Goal: Task Accomplishment & Management: Use online tool/utility

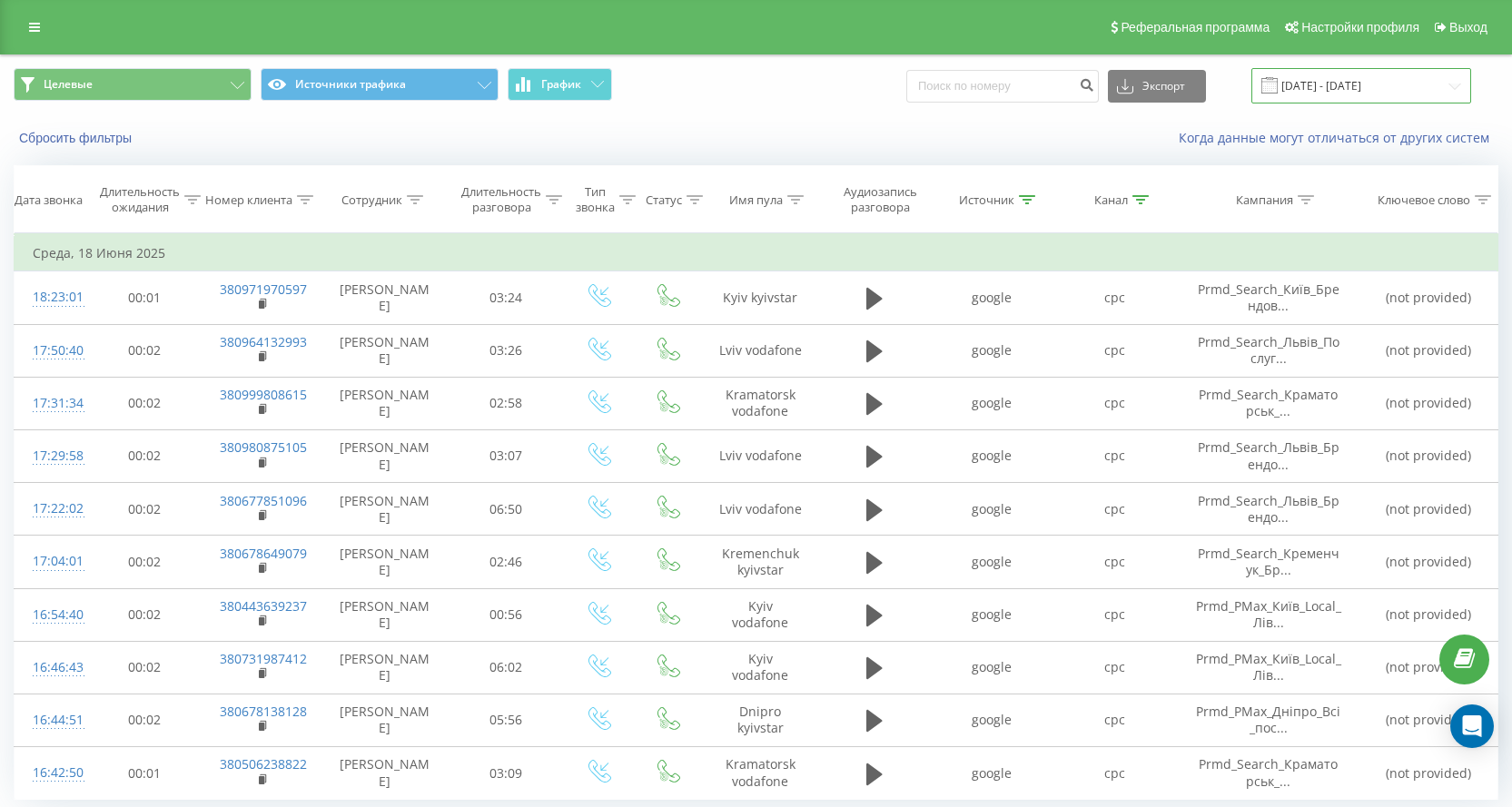
click at [1341, 94] on input "[DATE] - [DATE]" at bounding box center [1361, 86] width 220 height 36
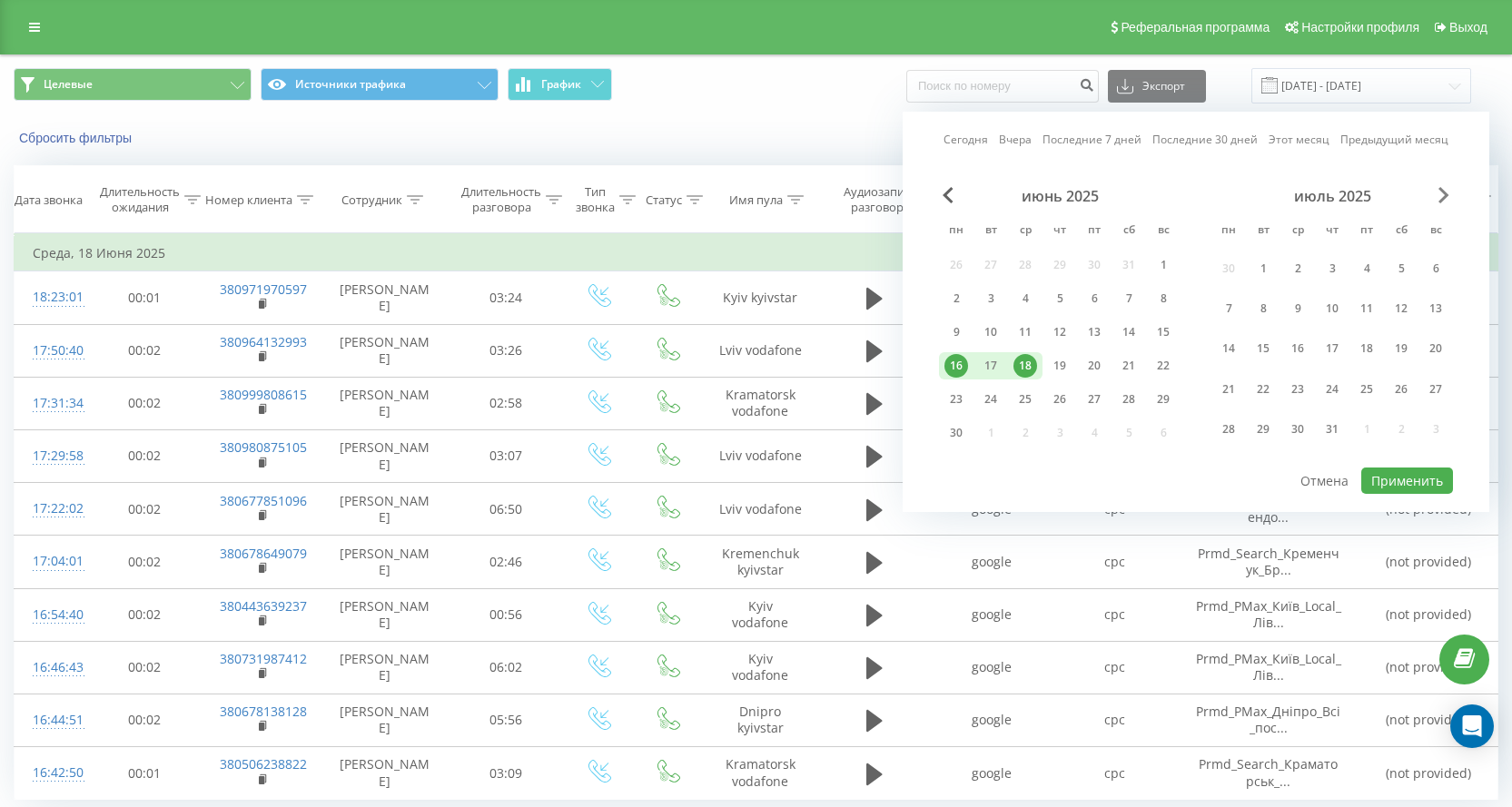
click at [1445, 189] on span "Next Month" at bounding box center [1444, 195] width 11 height 16
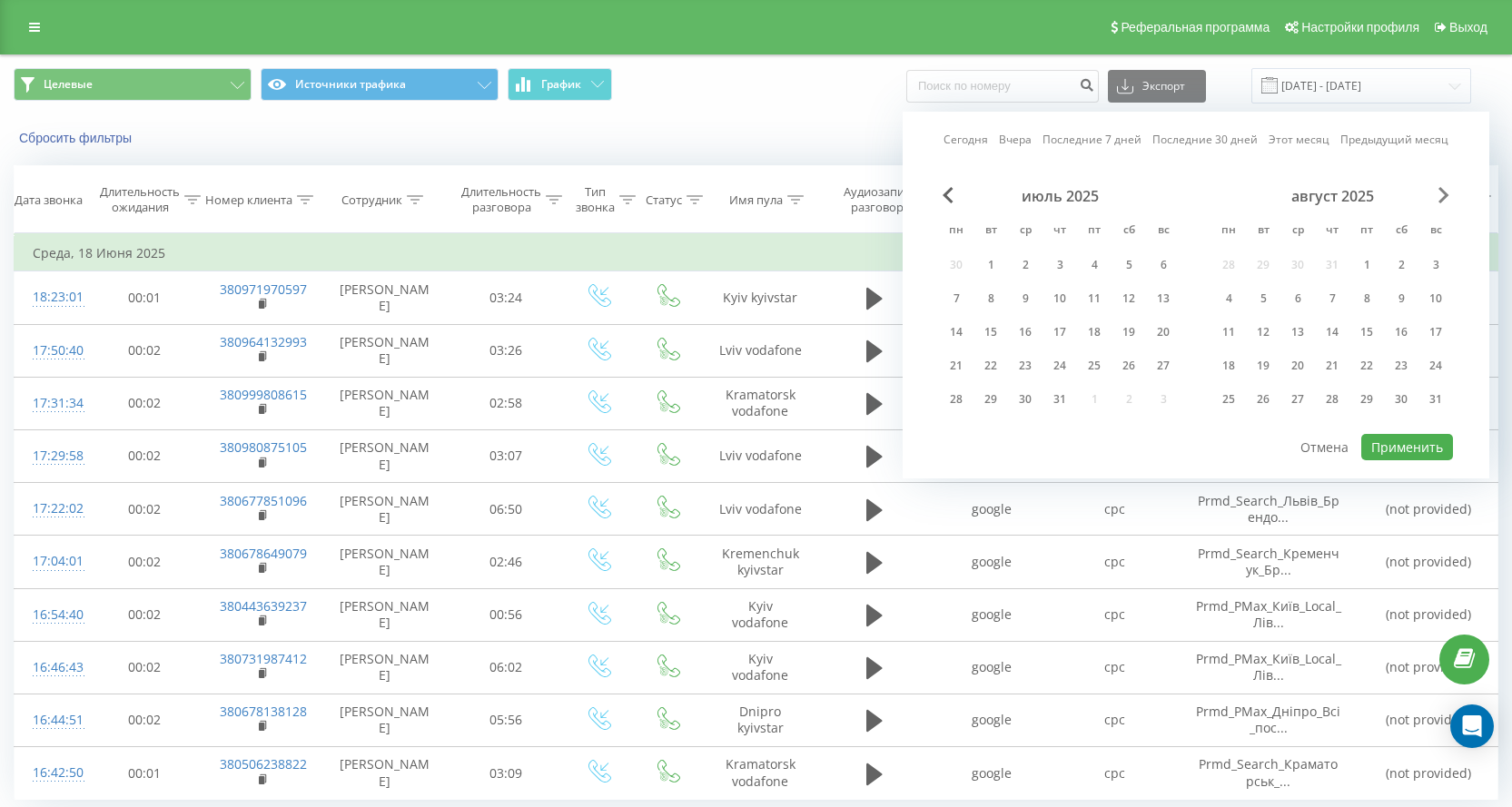
click at [1445, 189] on span "Next Month" at bounding box center [1444, 195] width 11 height 16
click at [1233, 339] on div "15" at bounding box center [1228, 332] width 24 height 24
click at [1442, 335] on div "21" at bounding box center [1436, 332] width 24 height 24
click at [1398, 446] on button "Применить" at bounding box center [1407, 447] width 91 height 27
type input "[DATE] - [DATE]"
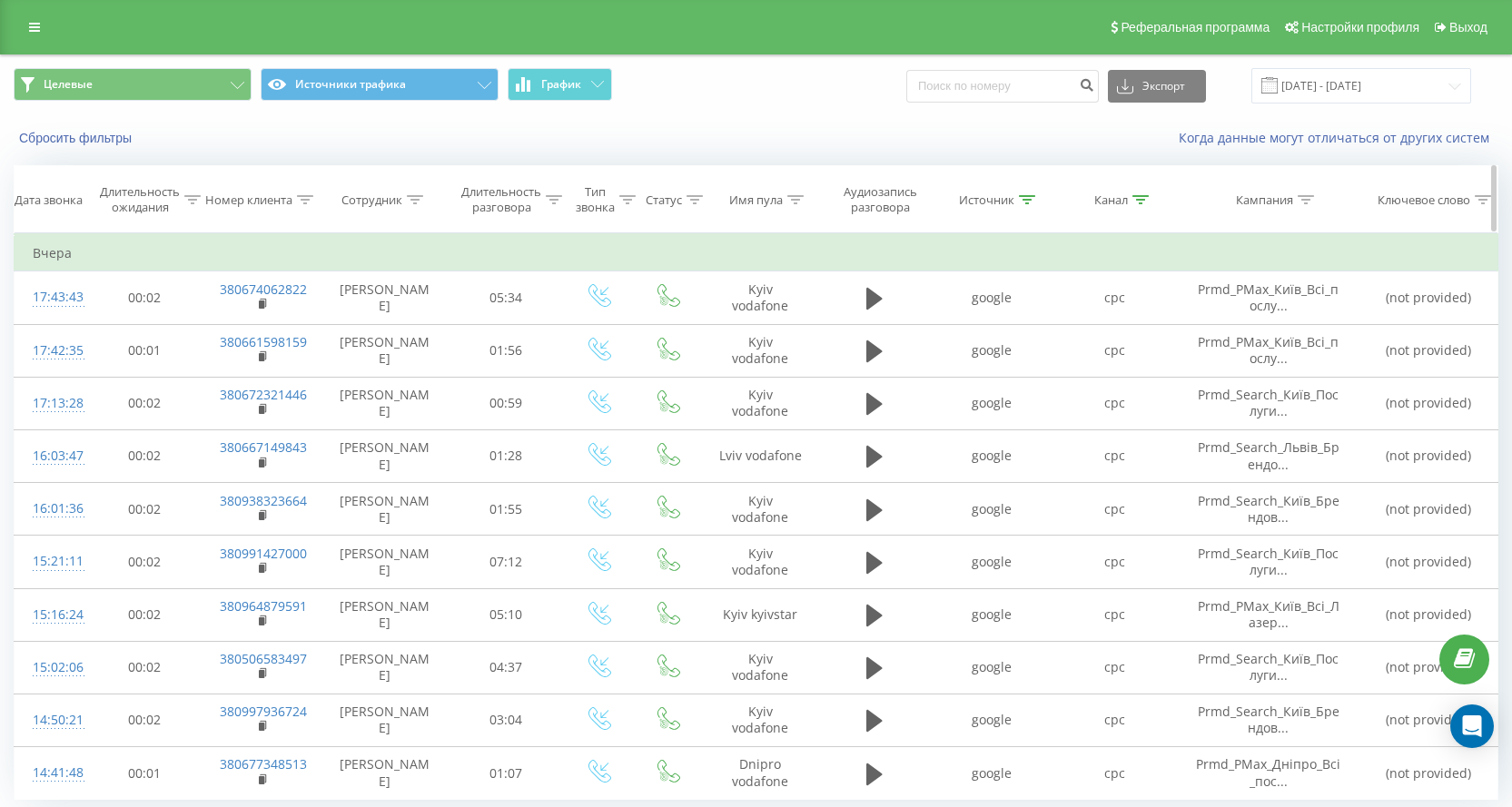
click at [1270, 204] on div "Кампания" at bounding box center [1264, 200] width 58 height 16
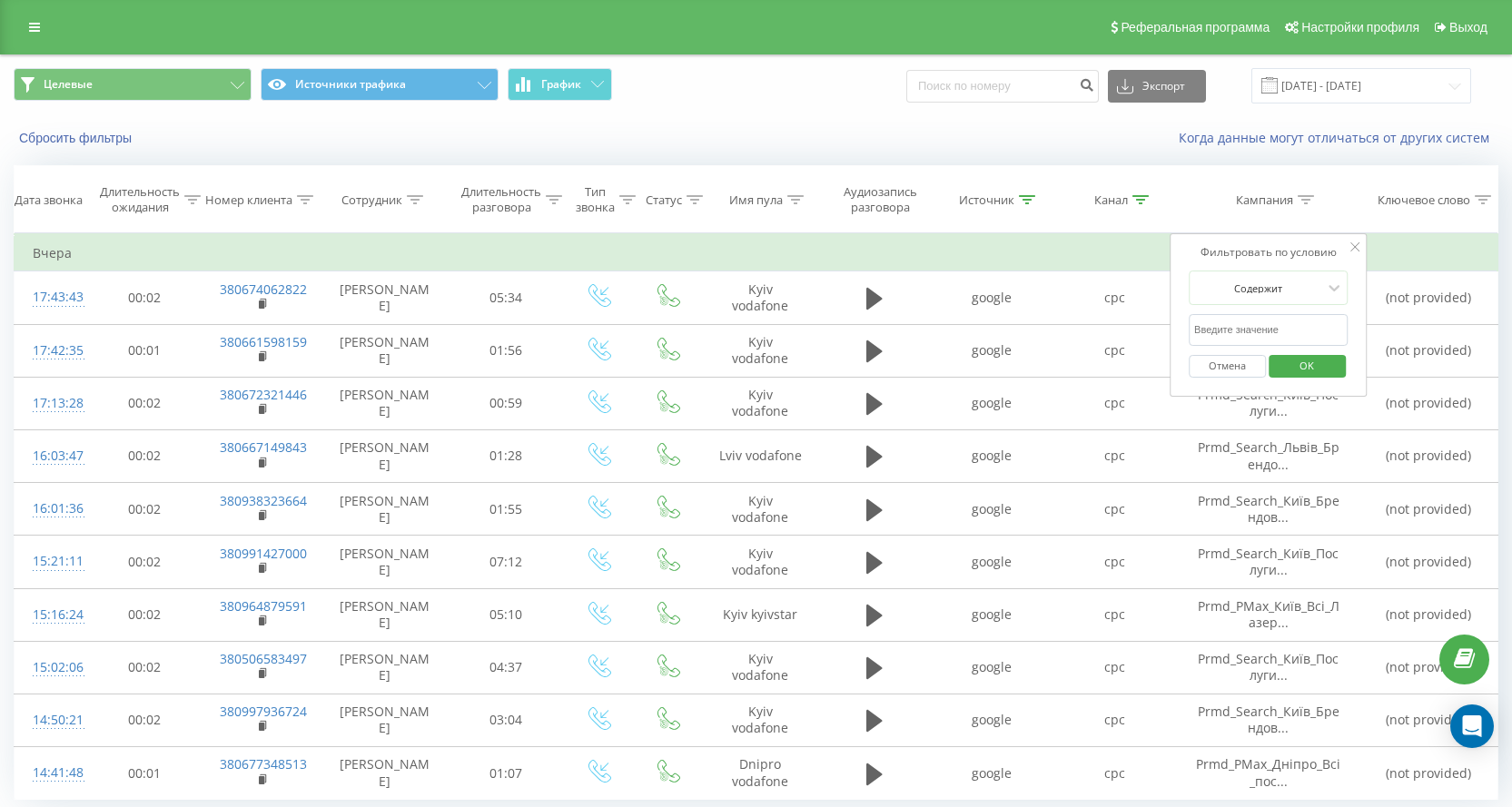
click at [1145, 147] on div "Когда данные могут отличаться от других систем" at bounding box center [1038, 138] width 943 height 18
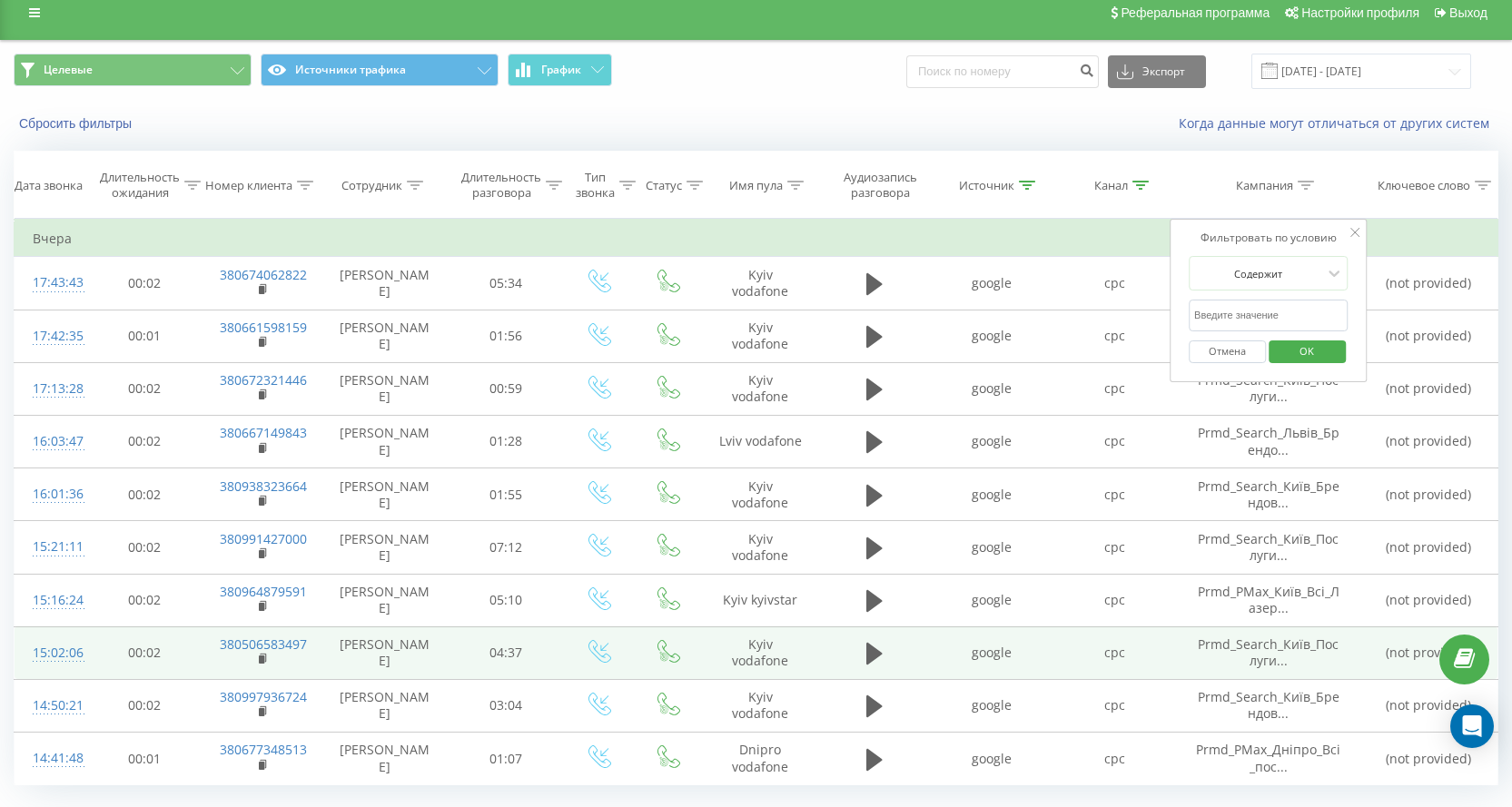
scroll to position [60, 0]
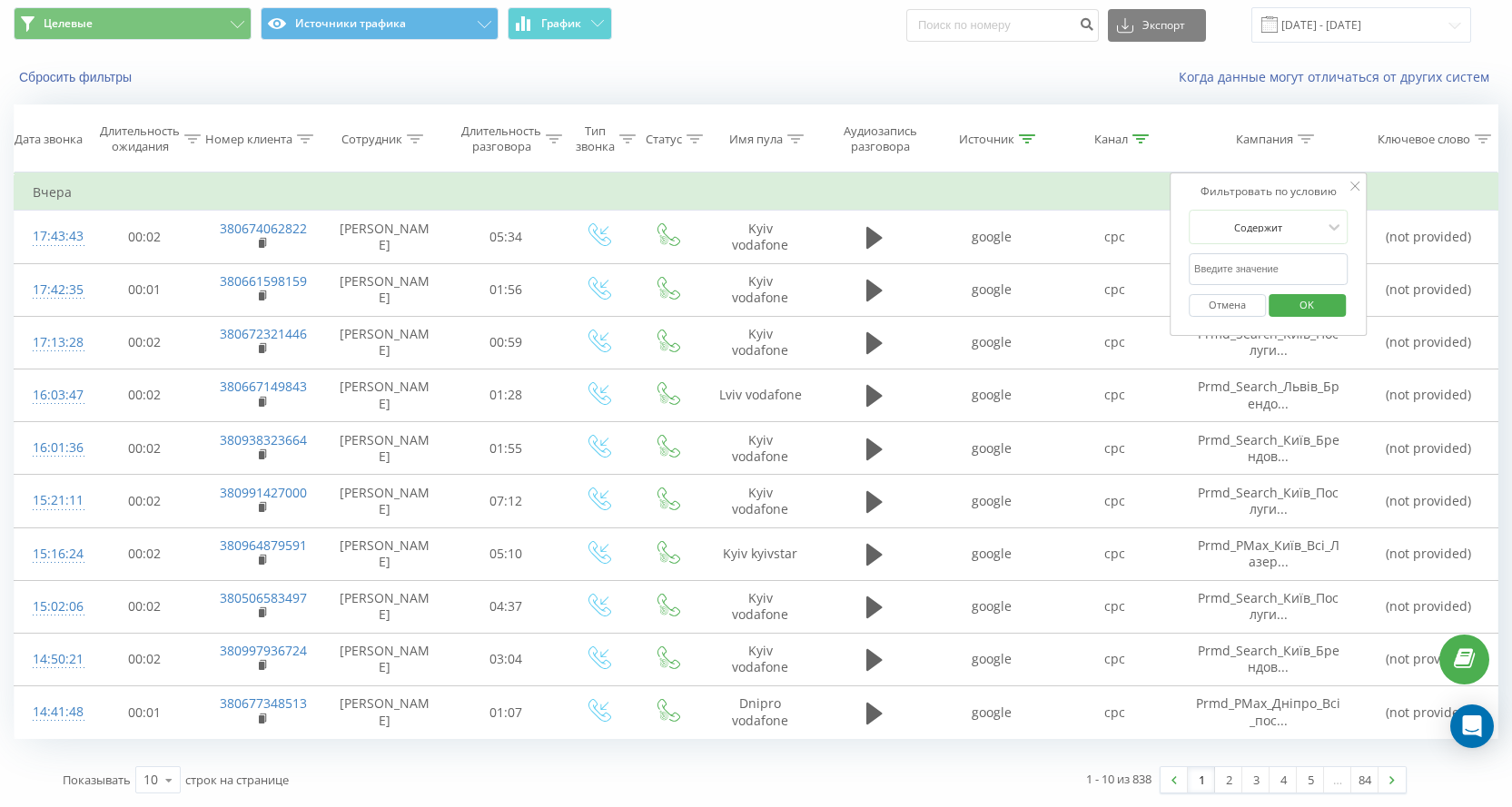
click at [1241, 267] on input "text" at bounding box center [1268, 269] width 160 height 32
click at [1294, 297] on span "OK" at bounding box center [1306, 304] width 51 height 28
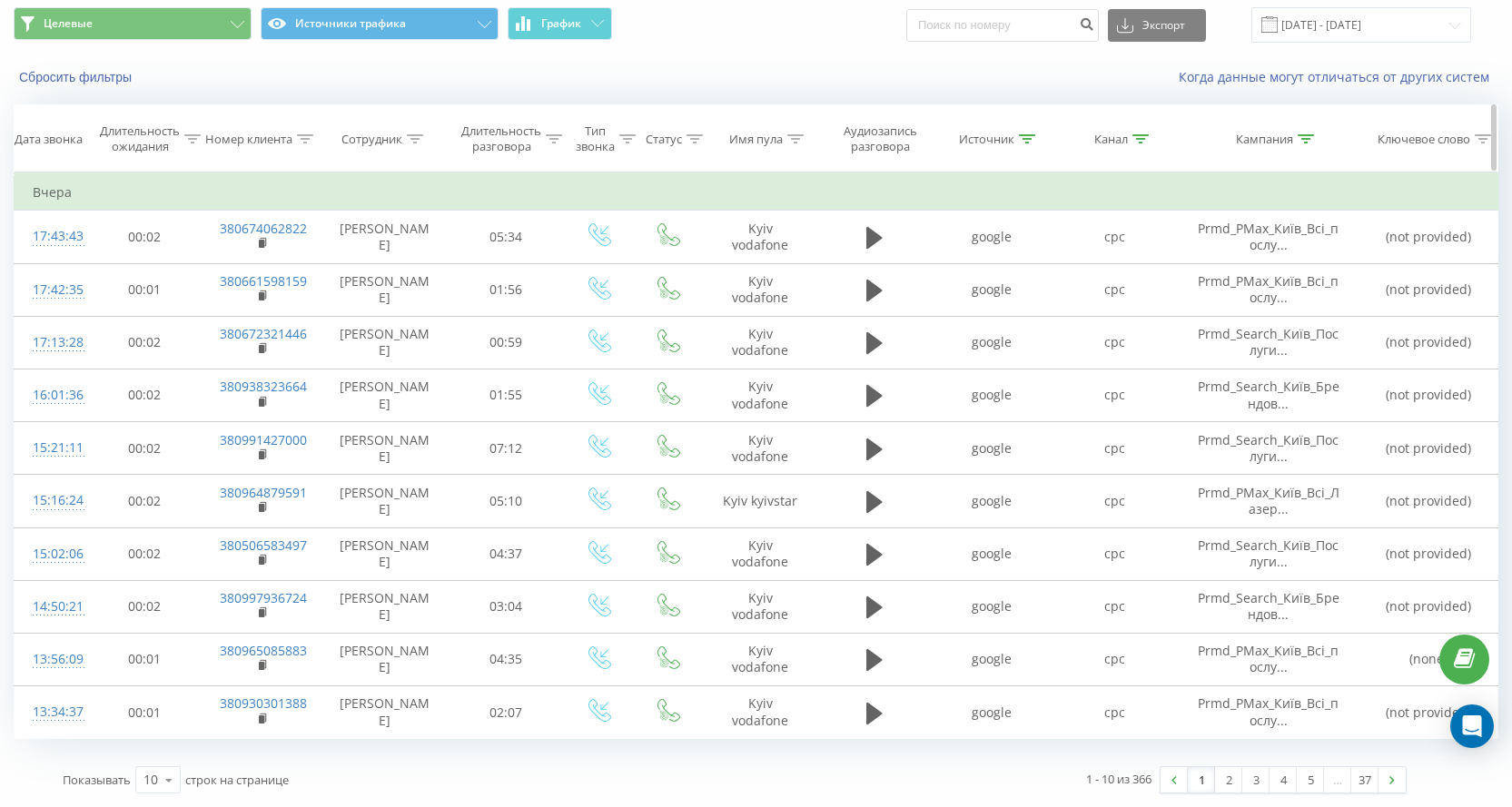
click at [1263, 141] on div "Кампания" at bounding box center [1264, 140] width 58 height 16
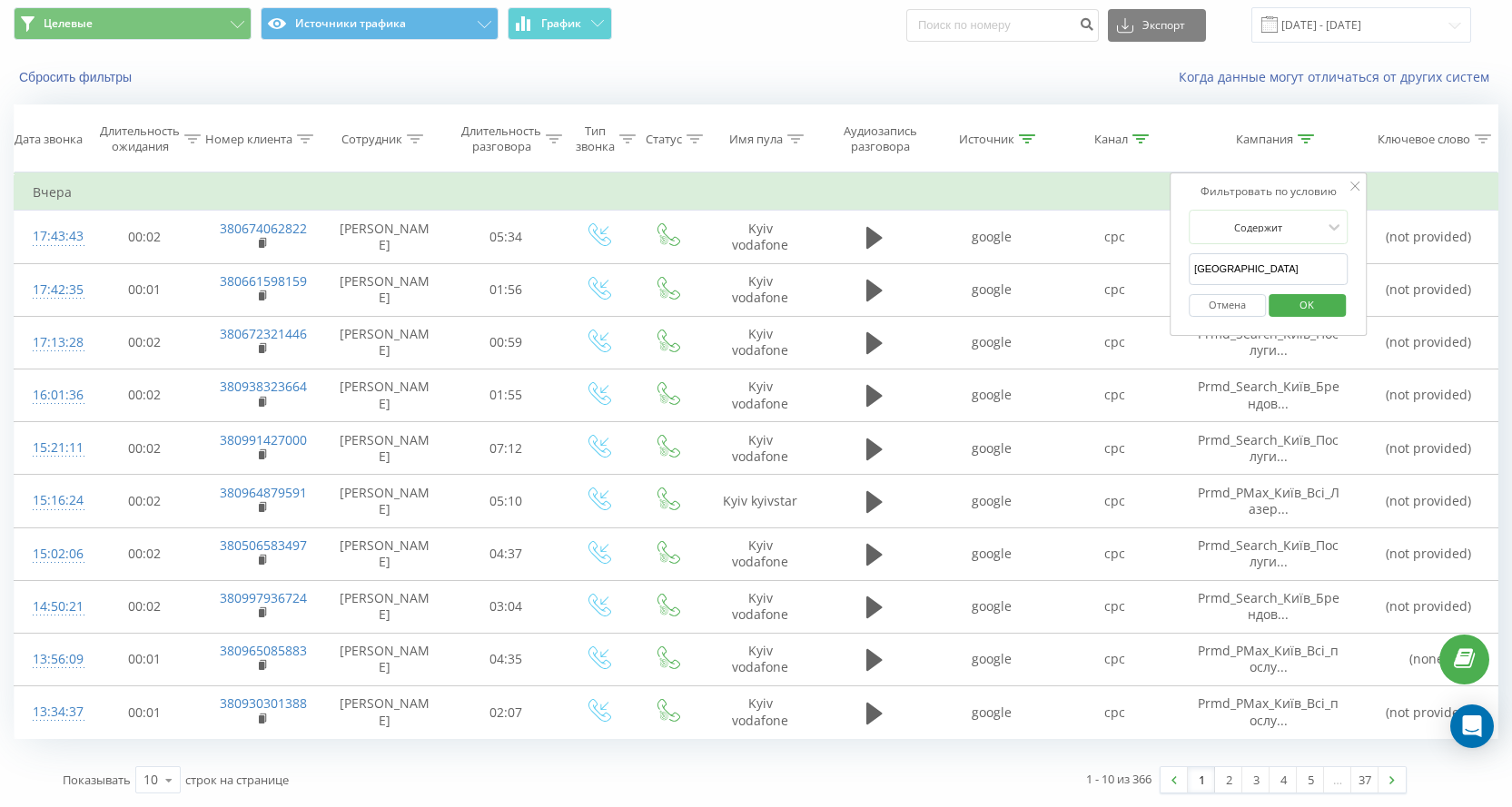
drag, startPoint x: 1221, startPoint y: 271, endPoint x: 1172, endPoint y: 271, distance: 49.0
click at [1172, 271] on div "Фильтровать по условию Содержит Київ Отмена OK" at bounding box center [1268, 254] width 198 height 164
click at [1326, 308] on span "OK" at bounding box center [1306, 304] width 51 height 28
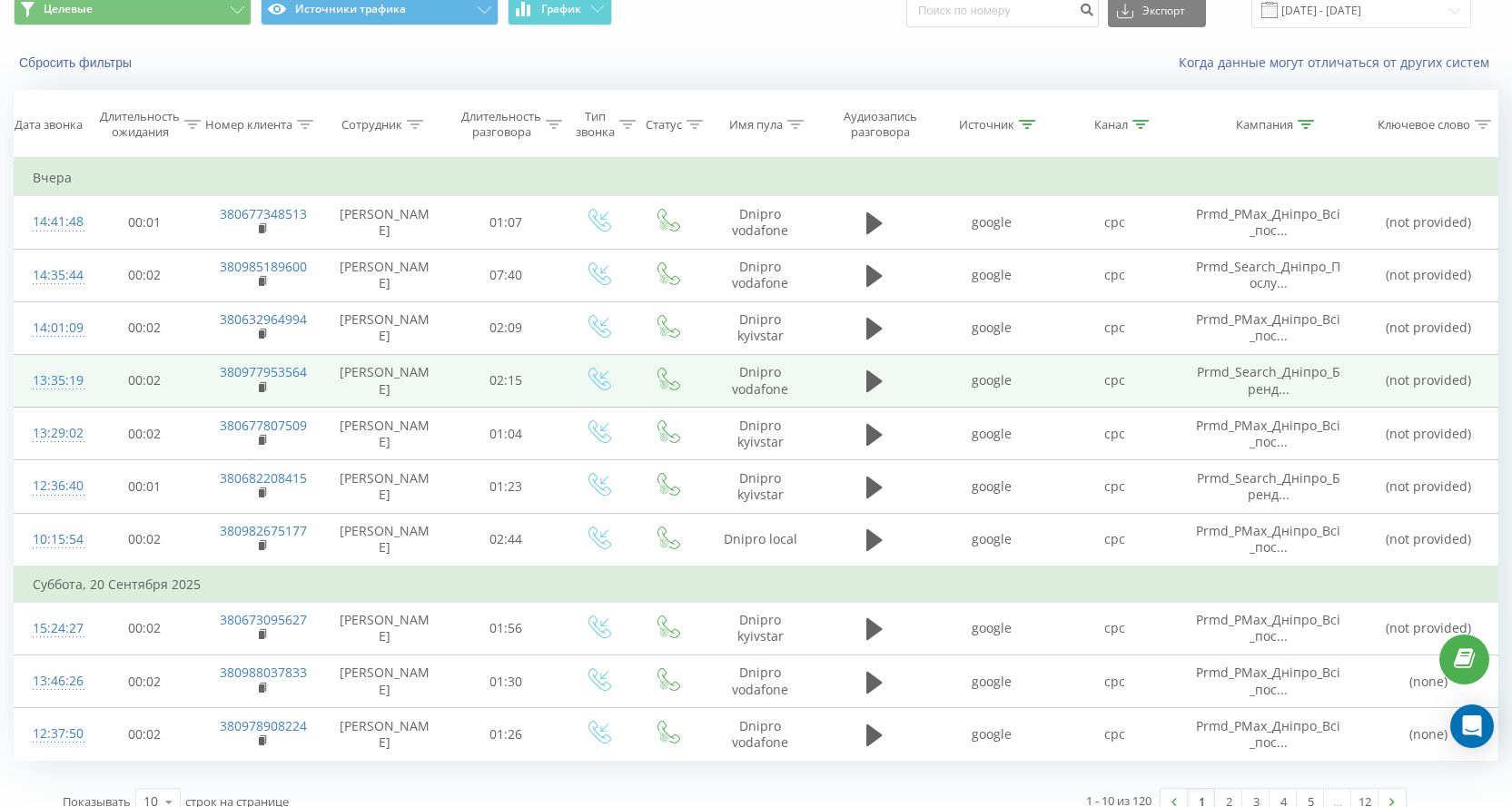
scroll to position [97, 0]
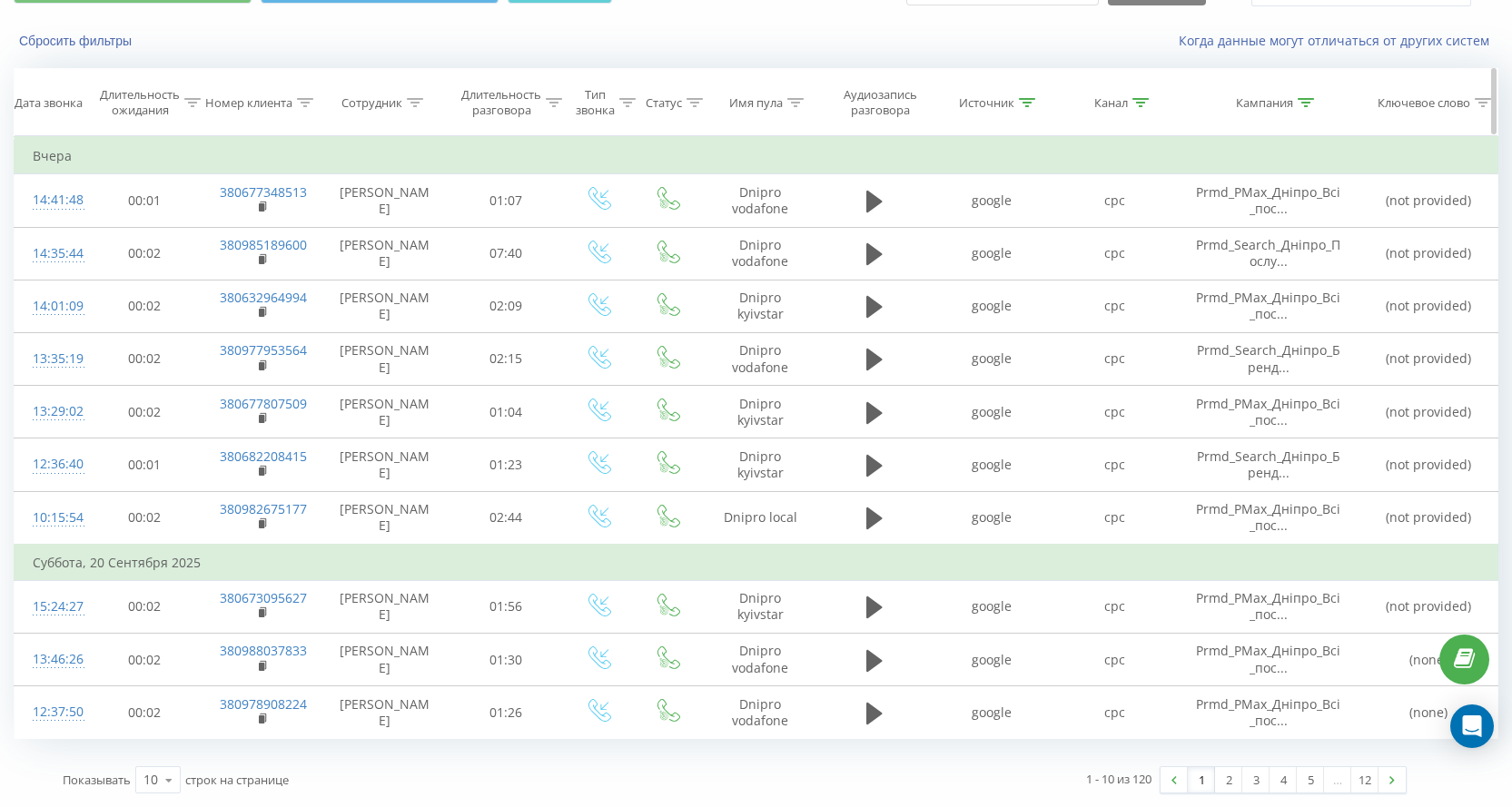
click at [1271, 104] on div "Кампания" at bounding box center [1264, 103] width 58 height 16
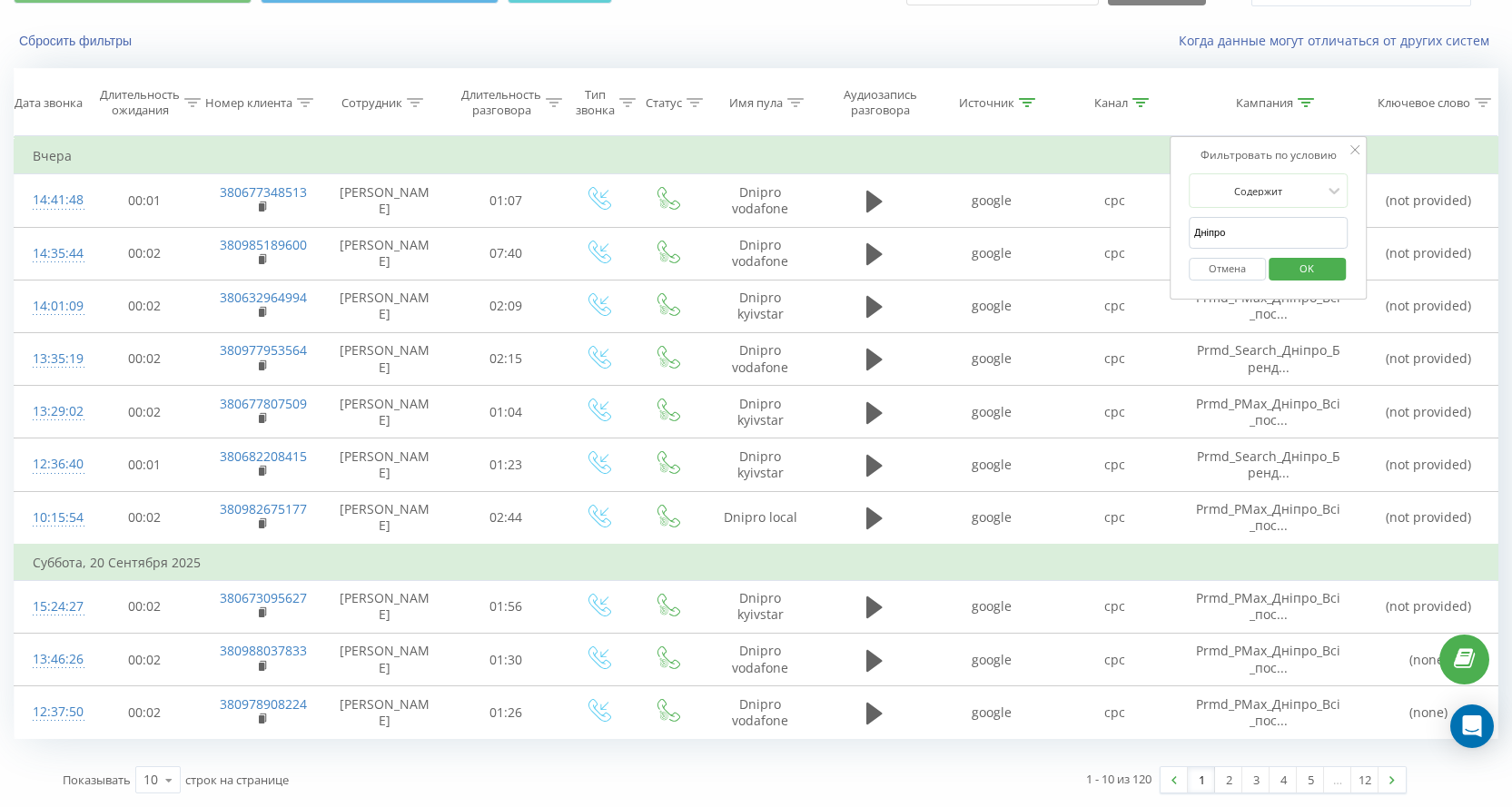
click at [1237, 225] on input "Дніпро" at bounding box center [1268, 233] width 160 height 32
paste input "ьвів"
click at [1298, 261] on span "OK" at bounding box center [1306, 268] width 51 height 28
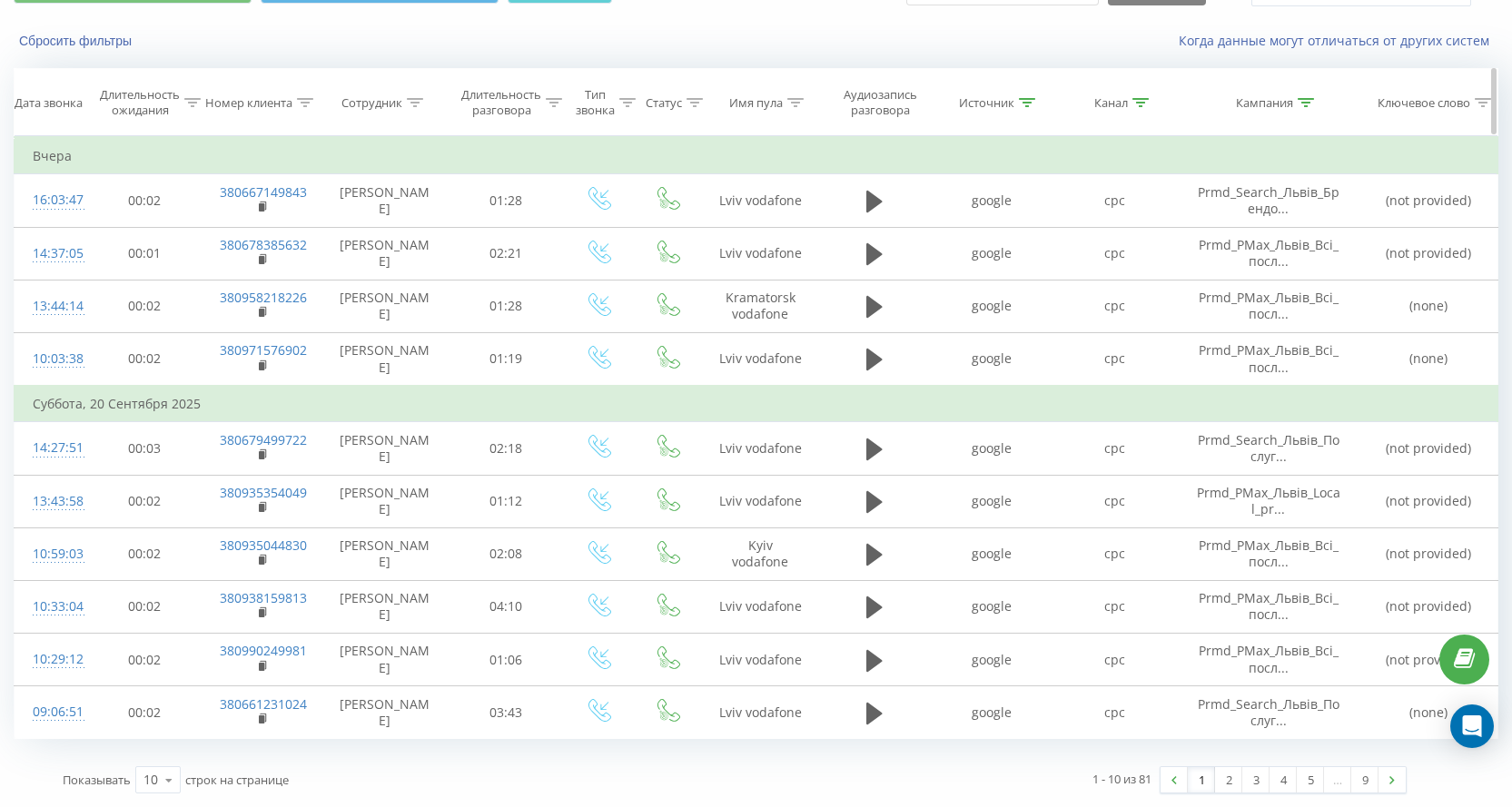
click at [1266, 98] on div "Кампания" at bounding box center [1264, 103] width 58 height 16
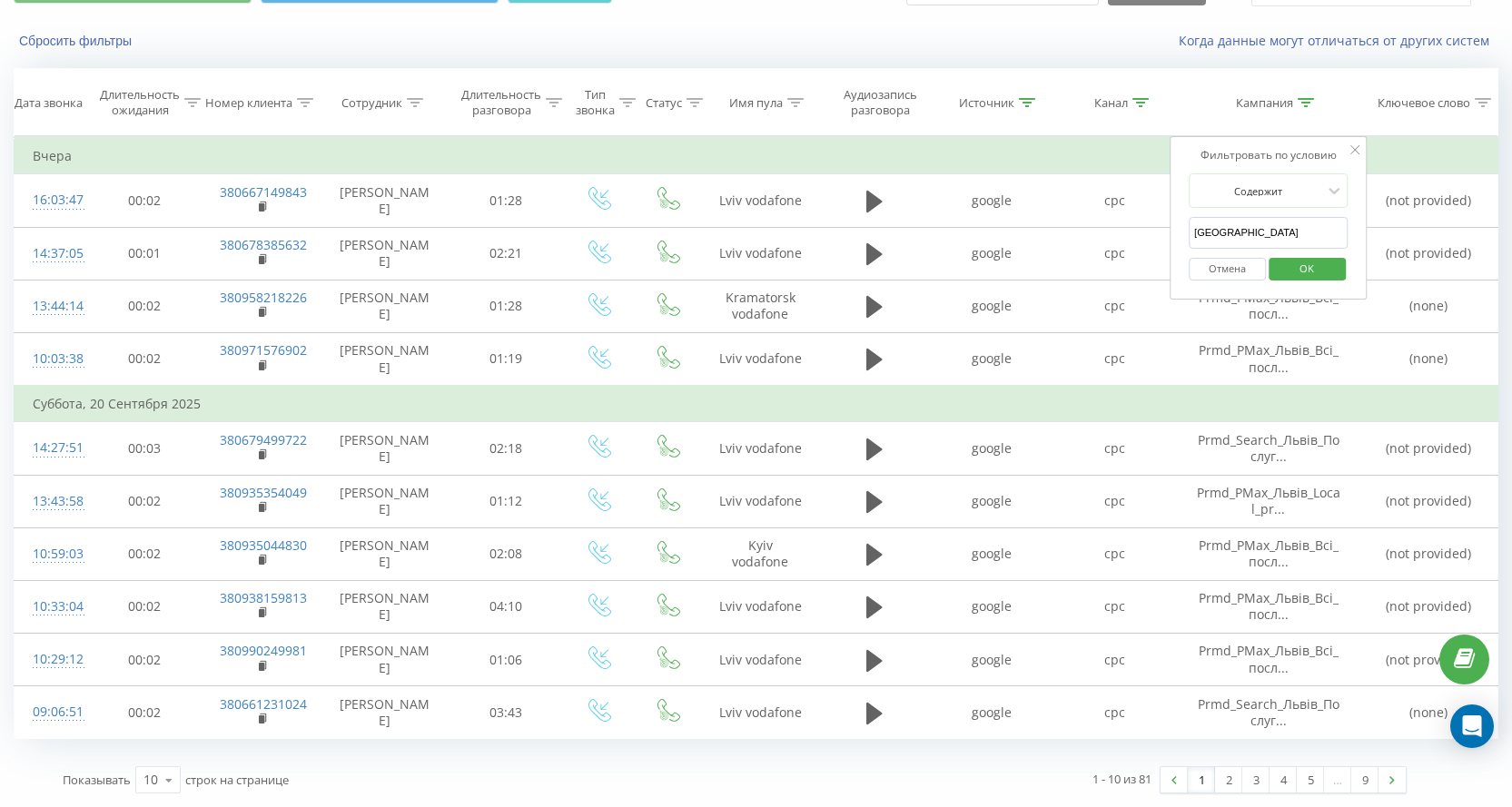
click at [1241, 223] on input "[GEOGRAPHIC_DATA]" at bounding box center [1268, 233] width 160 height 32
paste input "ременчук"
click at [1310, 263] on span "OK" at bounding box center [1306, 268] width 51 height 28
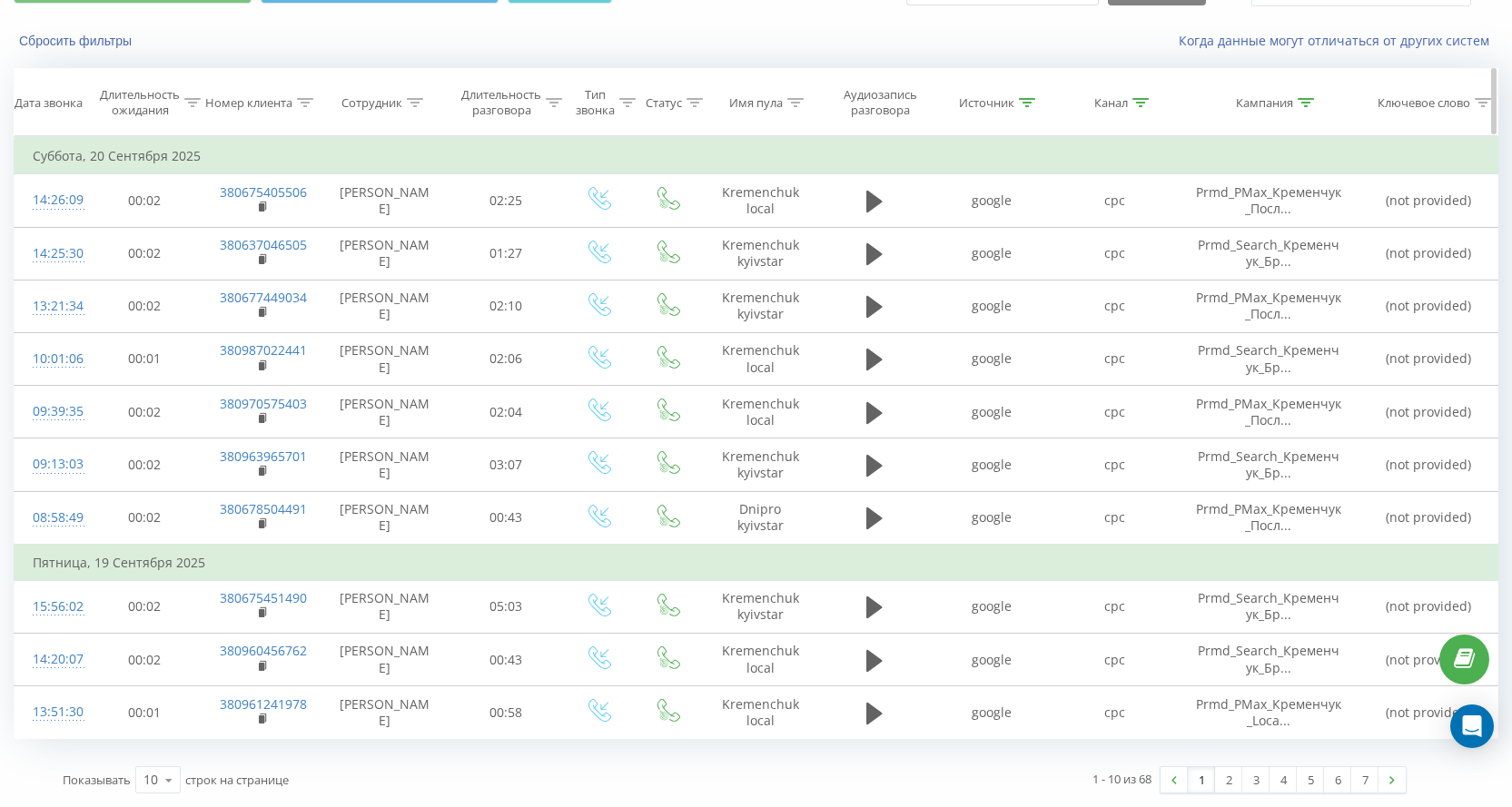
click at [1275, 99] on div "Кампания" at bounding box center [1264, 103] width 58 height 16
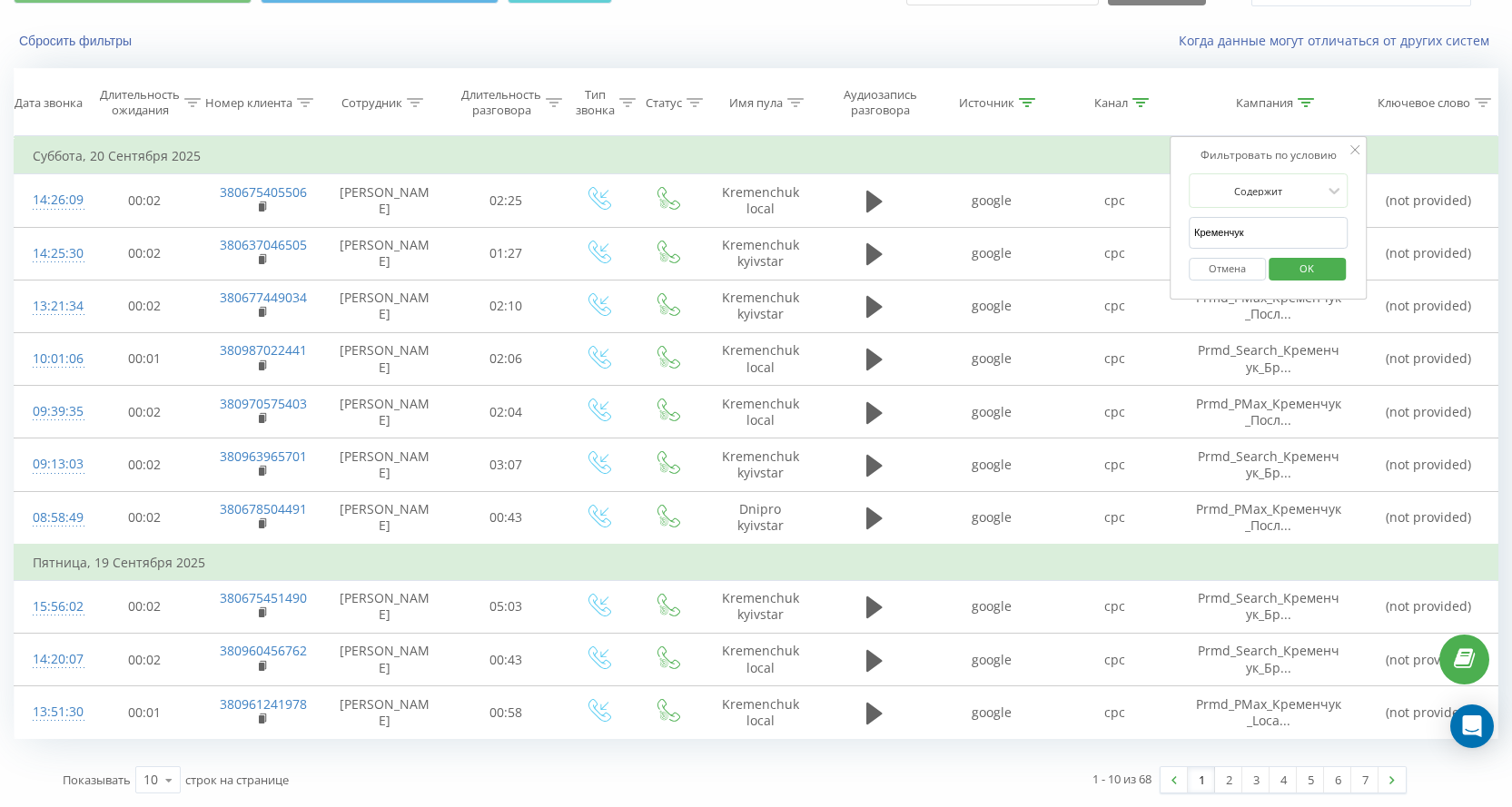
click at [1256, 230] on input "Кременчук" at bounding box center [1268, 233] width 160 height 32
paste input "ернівці"
click at [1293, 265] on span "OK" at bounding box center [1306, 268] width 51 height 28
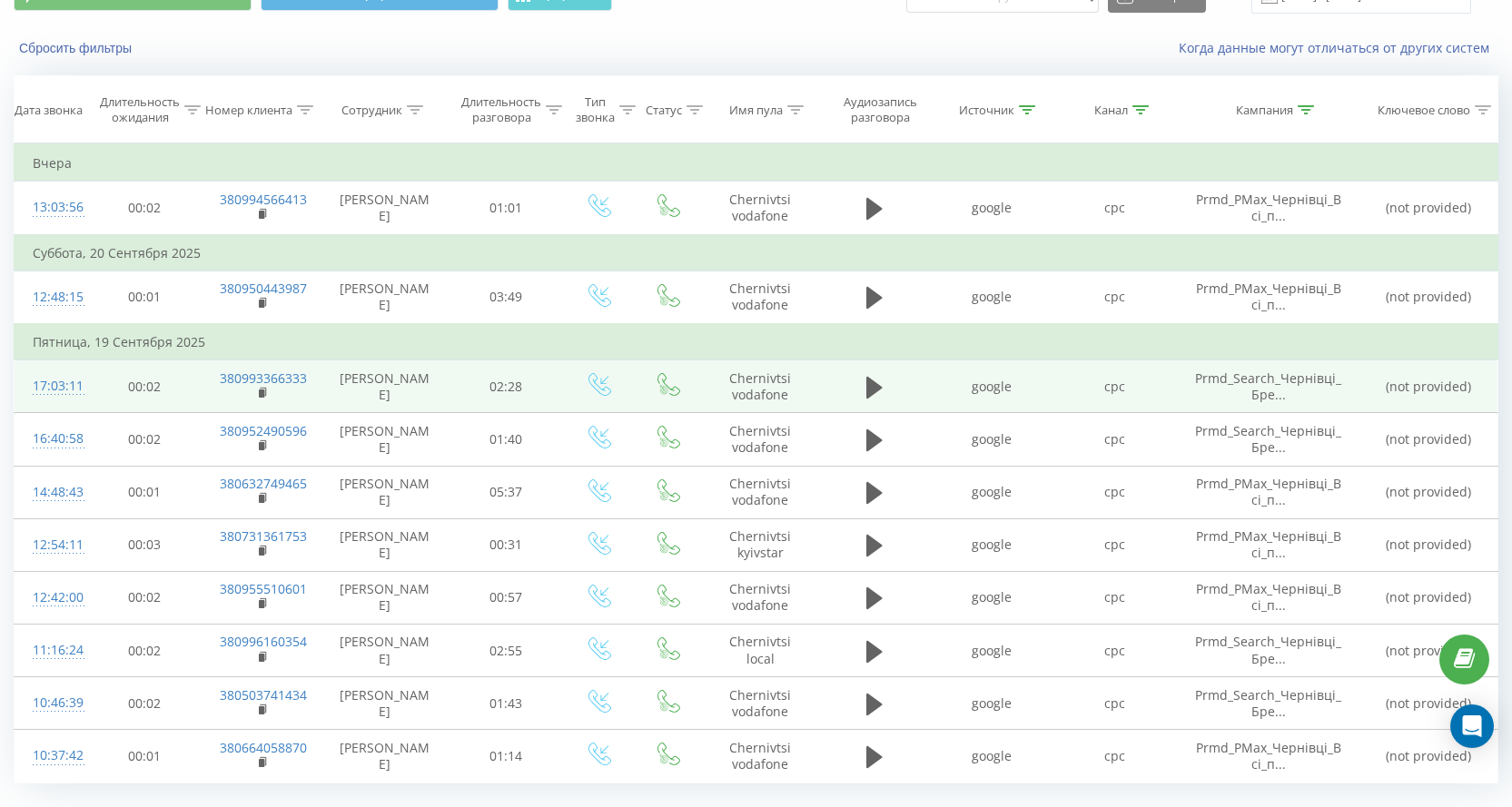
scroll to position [135, 0]
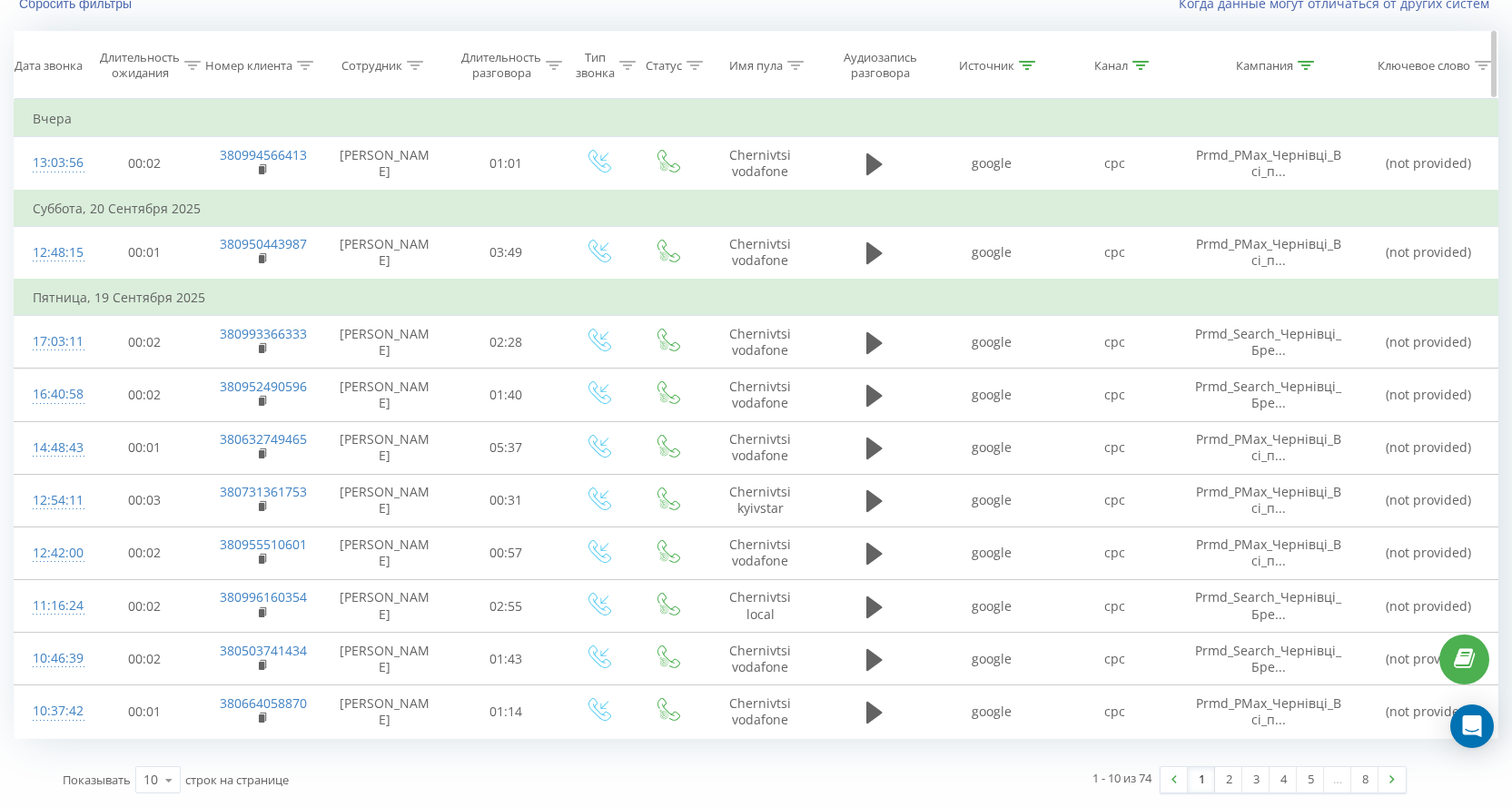
click at [1277, 58] on div "Кампания" at bounding box center [1264, 66] width 58 height 16
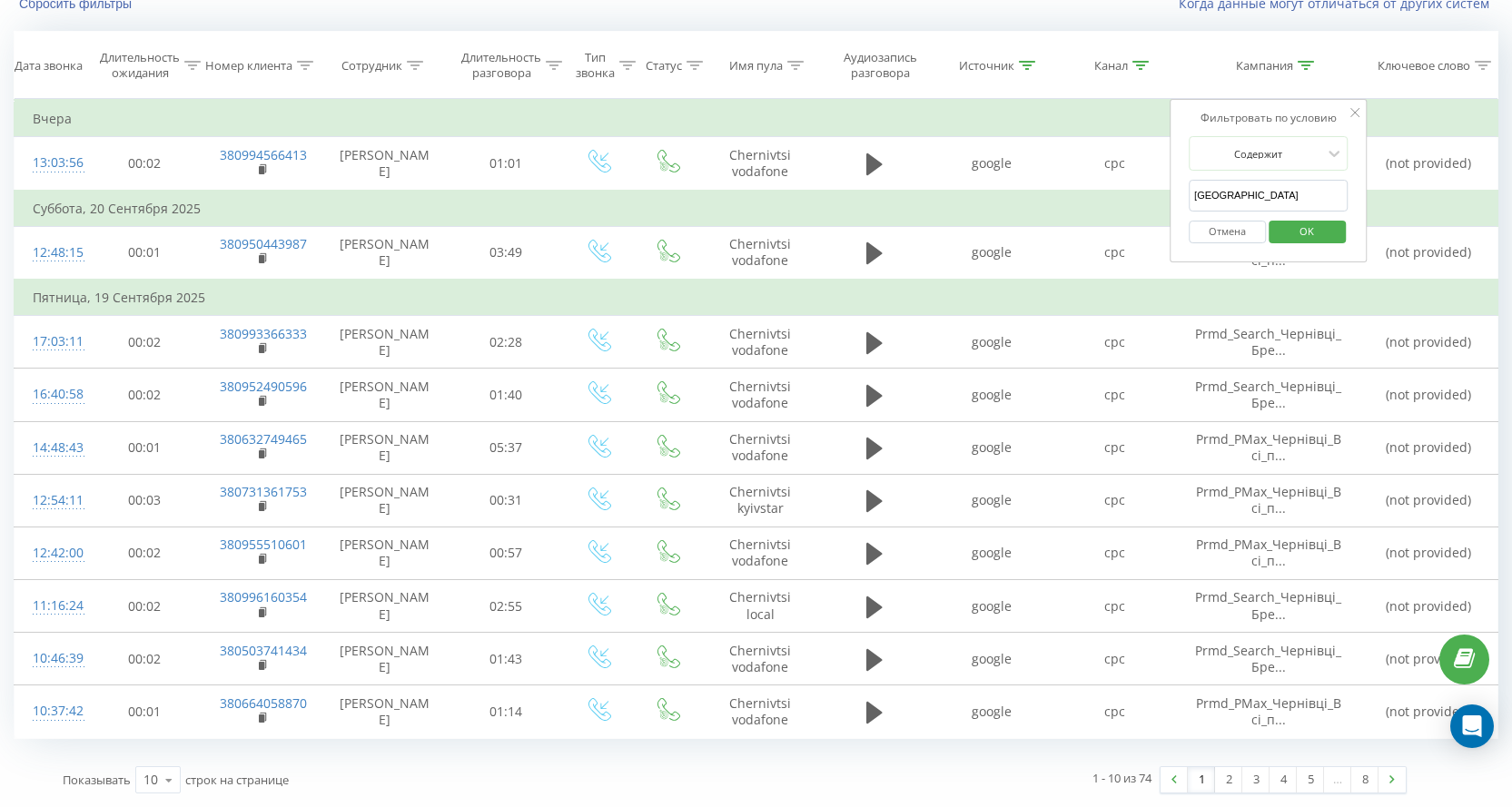
click at [1239, 188] on input "[GEOGRAPHIC_DATA]" at bounding box center [1268, 195] width 160 height 32
paste input "[PERSON_NAME]"
click at [1310, 226] on span "OK" at bounding box center [1306, 231] width 51 height 28
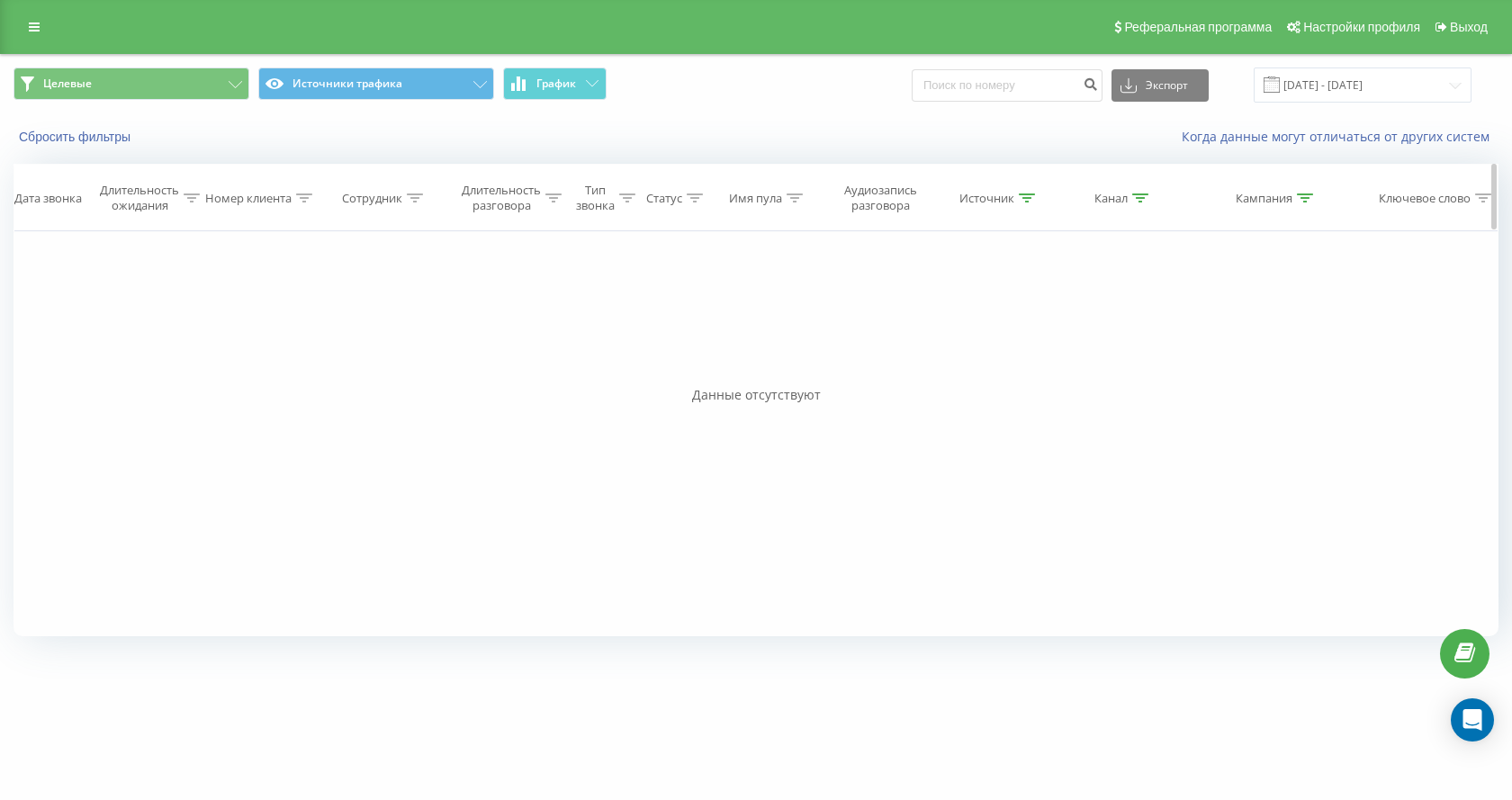
click at [1253, 199] on div "Кампания" at bounding box center [1264, 199] width 57 height 16
click at [1207, 322] on input "Горішні Плавні" at bounding box center [1269, 327] width 158 height 31
click at [1204, 323] on input "Горішні Плавні" at bounding box center [1269, 327] width 158 height 31
click at [1205, 325] on input "Грішні Плавні" at bounding box center [1269, 327] width 158 height 31
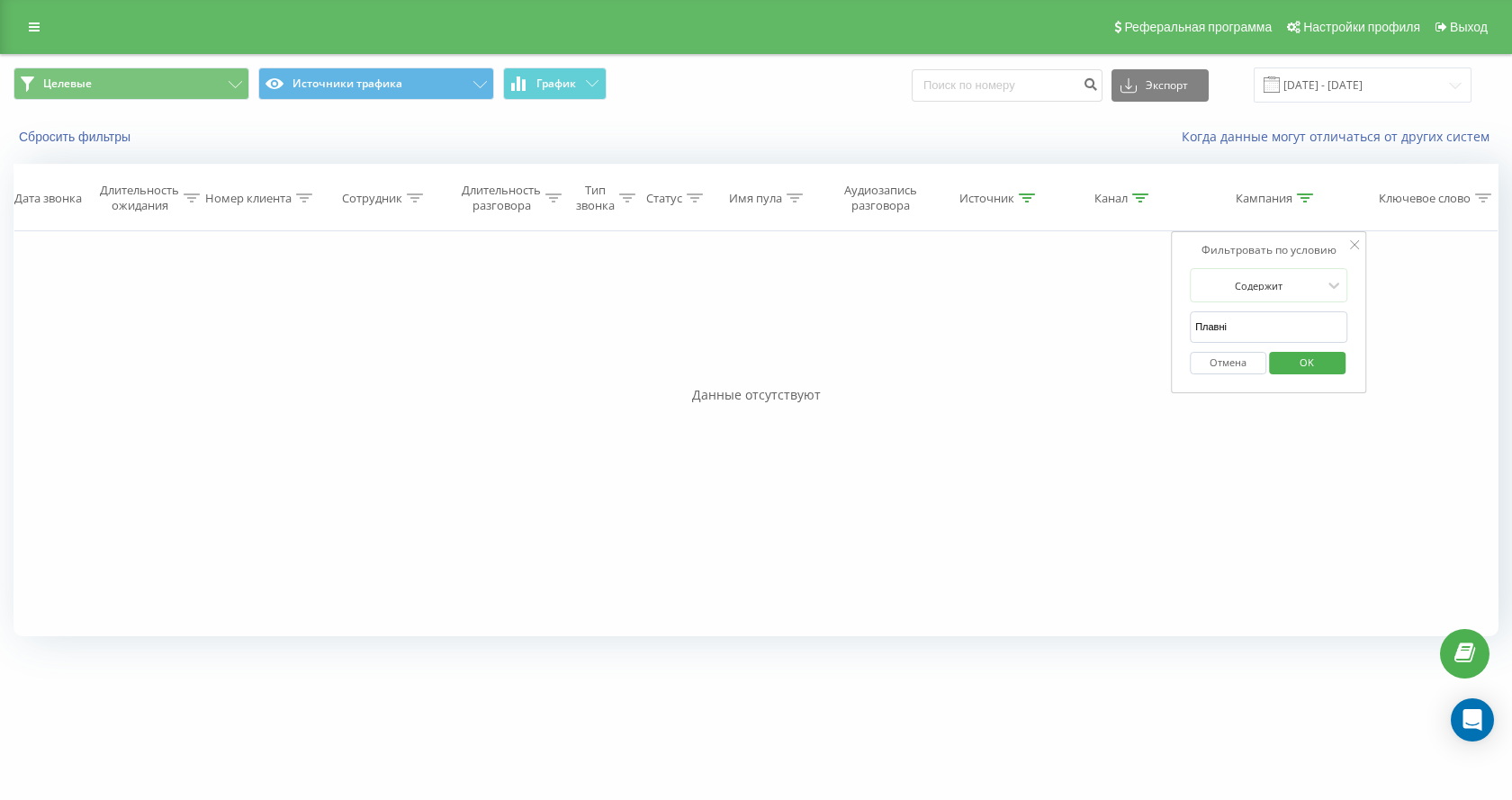
click at [1314, 360] on span "OK" at bounding box center [1307, 362] width 50 height 28
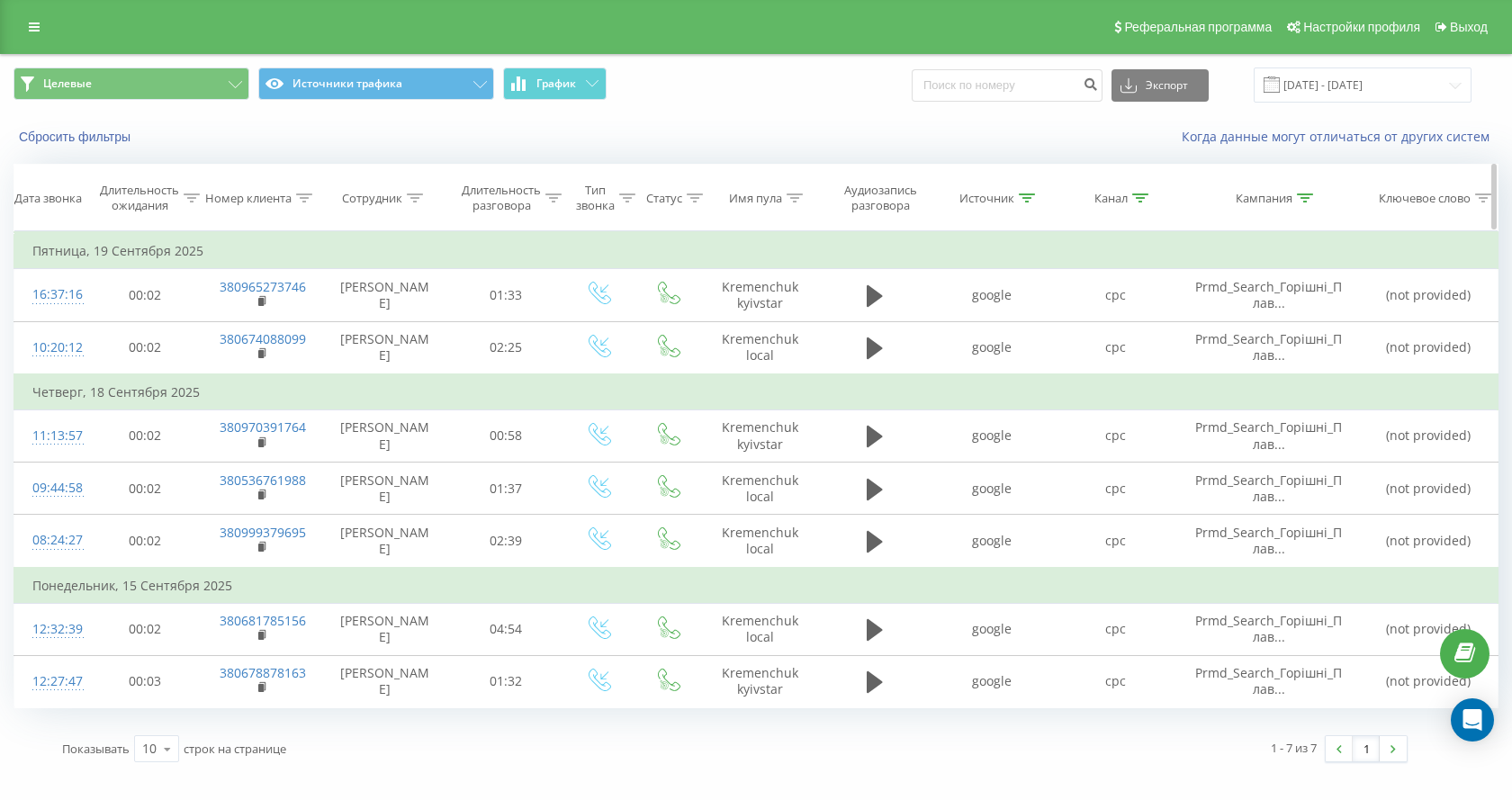
click at [1271, 198] on div "Кампания" at bounding box center [1264, 199] width 57 height 16
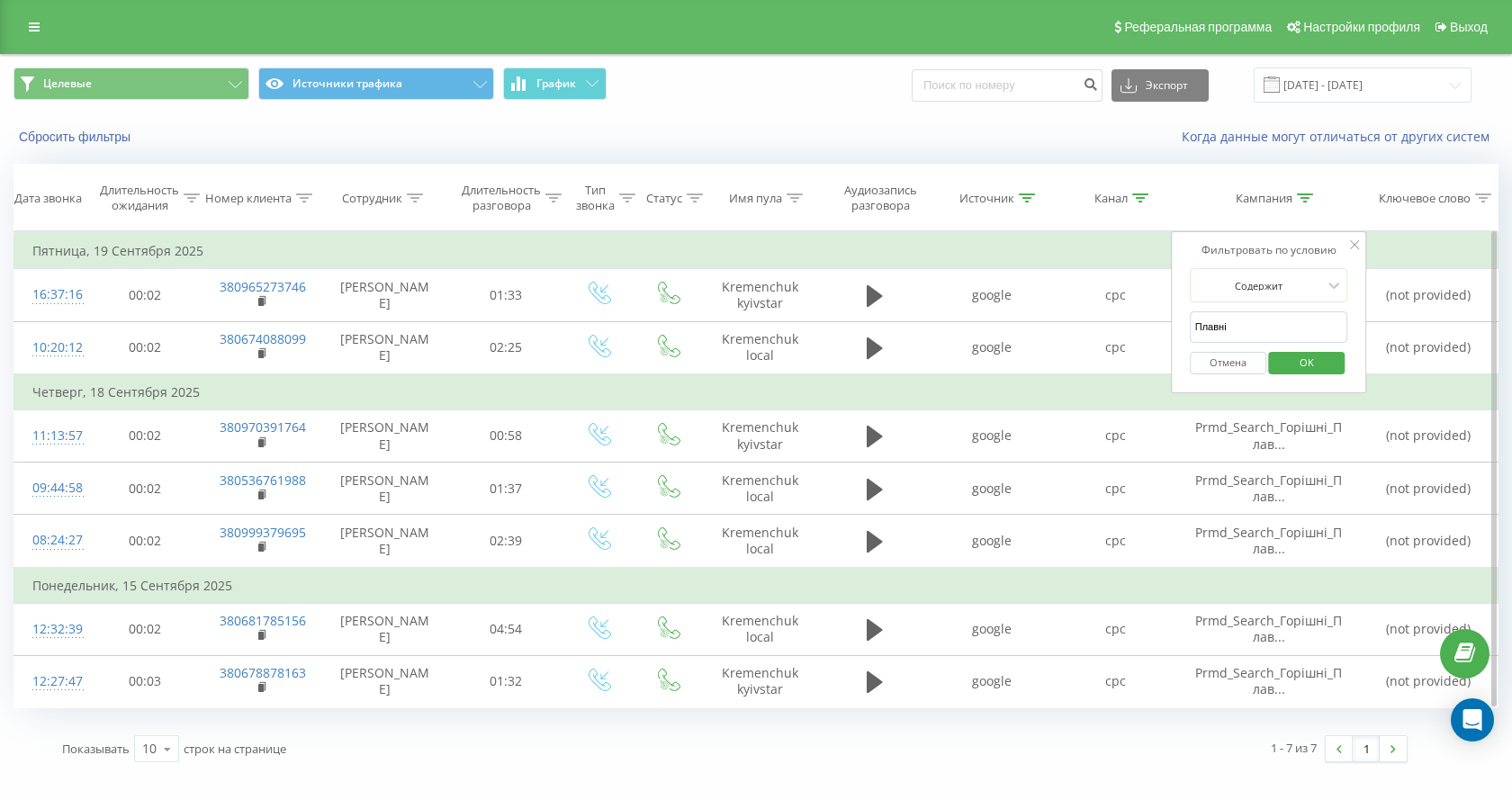
click at [1245, 323] on input "Плавні" at bounding box center [1269, 327] width 158 height 31
paste input "раматорськ"
click at [1323, 367] on span "OK" at bounding box center [1307, 362] width 50 height 28
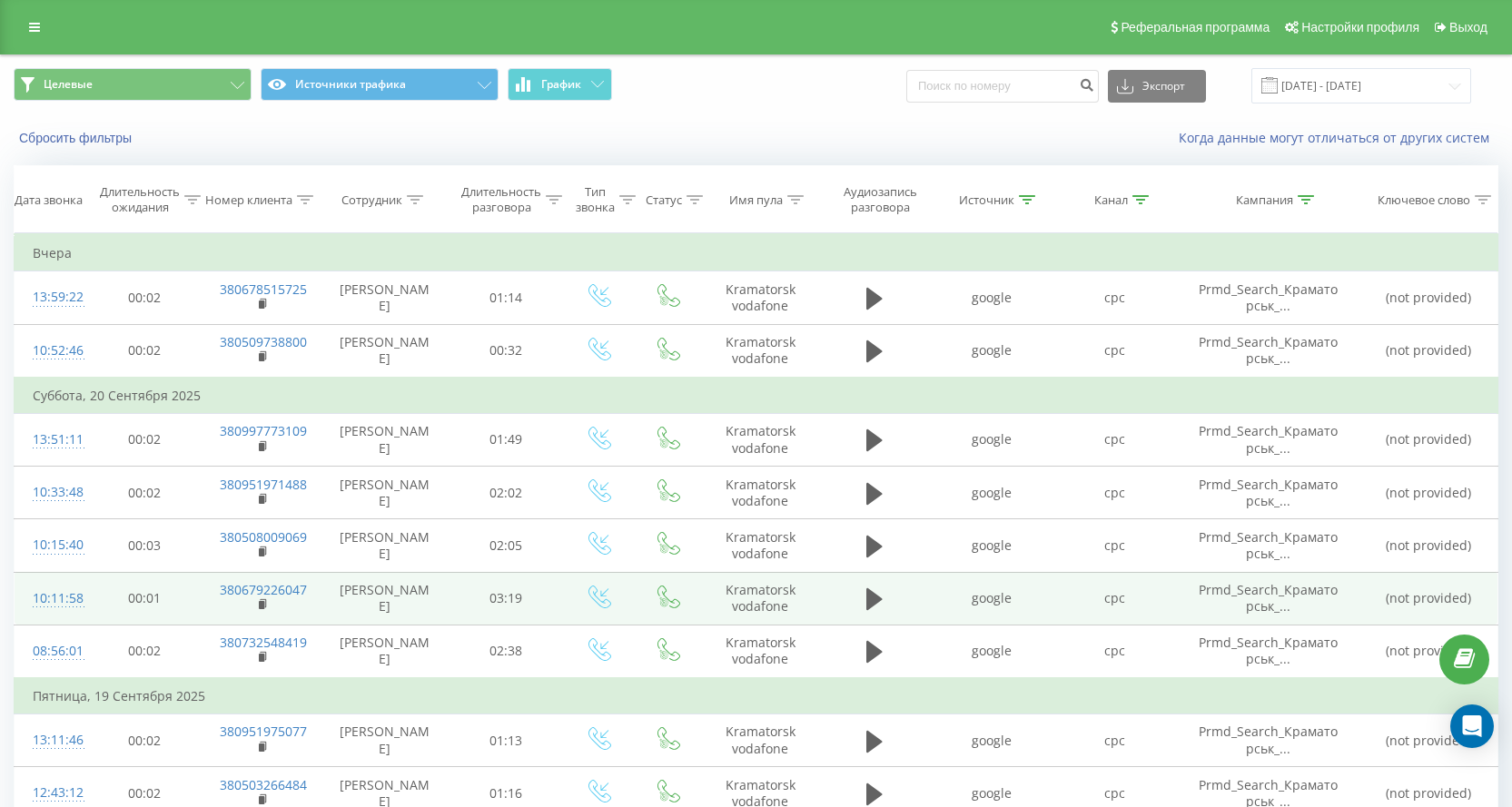
scroll to position [135, 0]
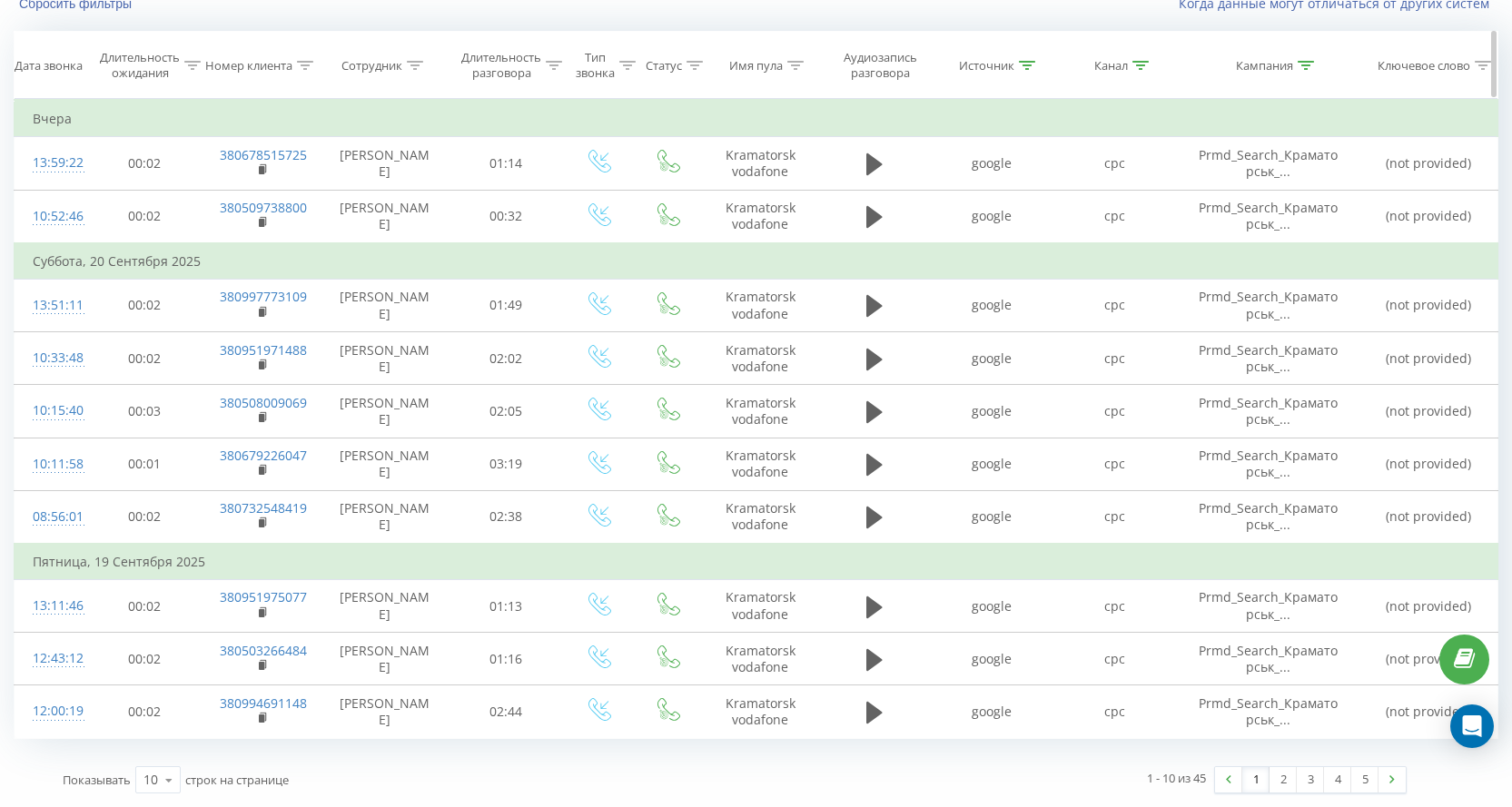
click at [1269, 62] on div "Кампания" at bounding box center [1264, 66] width 58 height 16
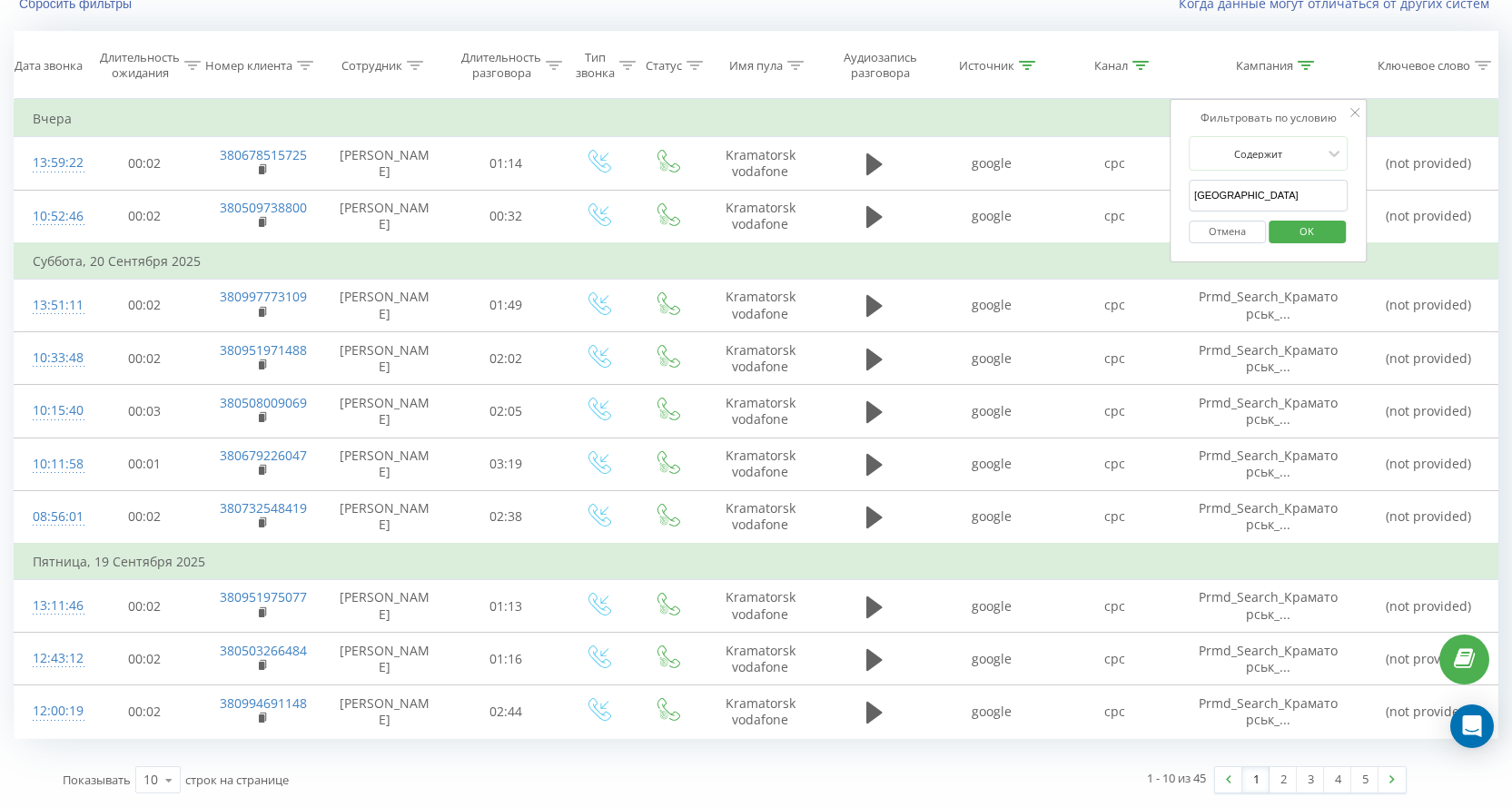
click at [1257, 186] on input "[GEOGRAPHIC_DATA]" at bounding box center [1268, 195] width 160 height 32
paste input "ам'янське"
click at [1215, 199] on input "Кам'янське" at bounding box center [1268, 195] width 160 height 32
click at [1310, 224] on span "OK" at bounding box center [1306, 231] width 51 height 28
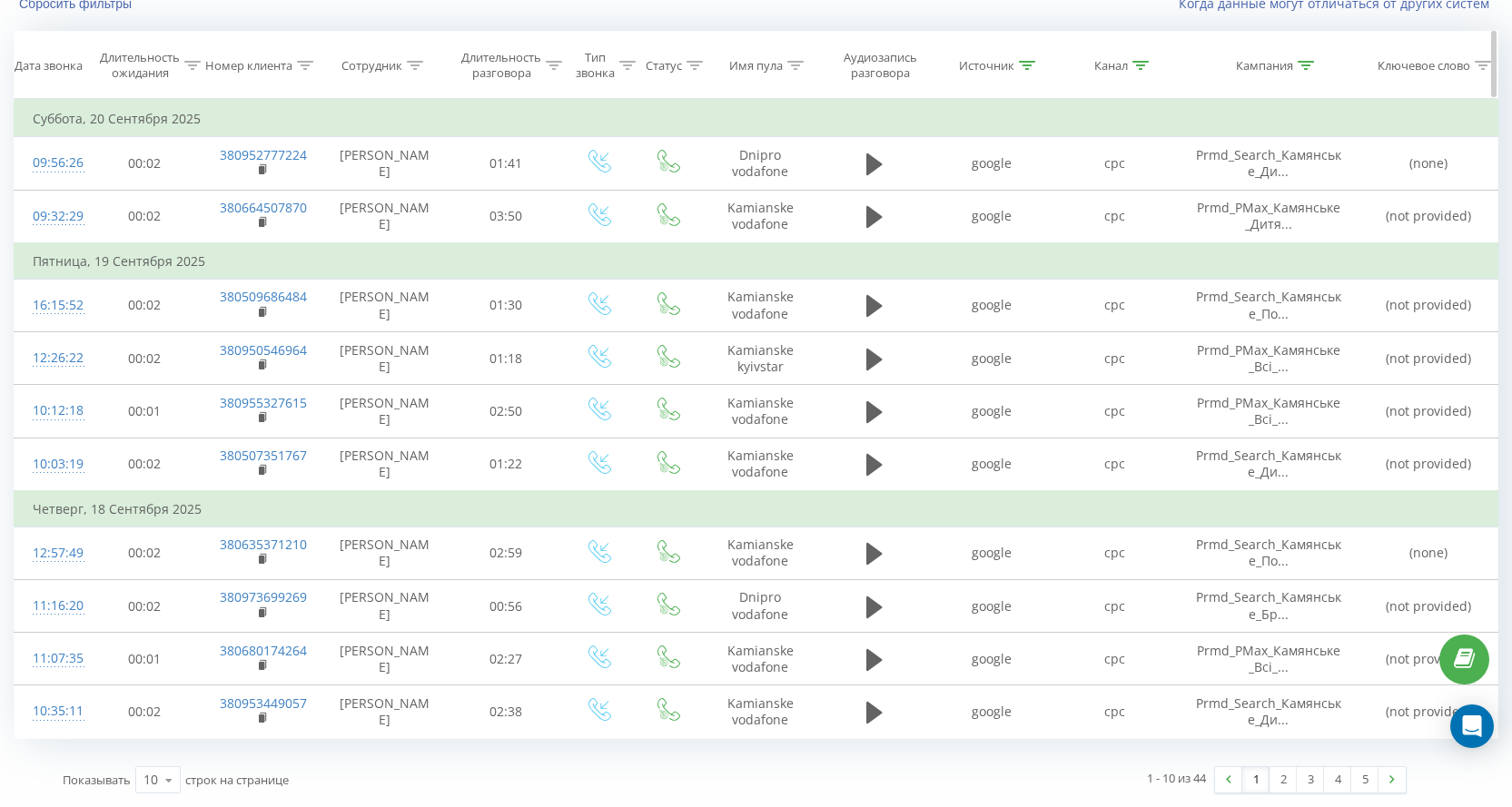
click at [1259, 64] on div "Кампания" at bounding box center [1264, 66] width 58 height 16
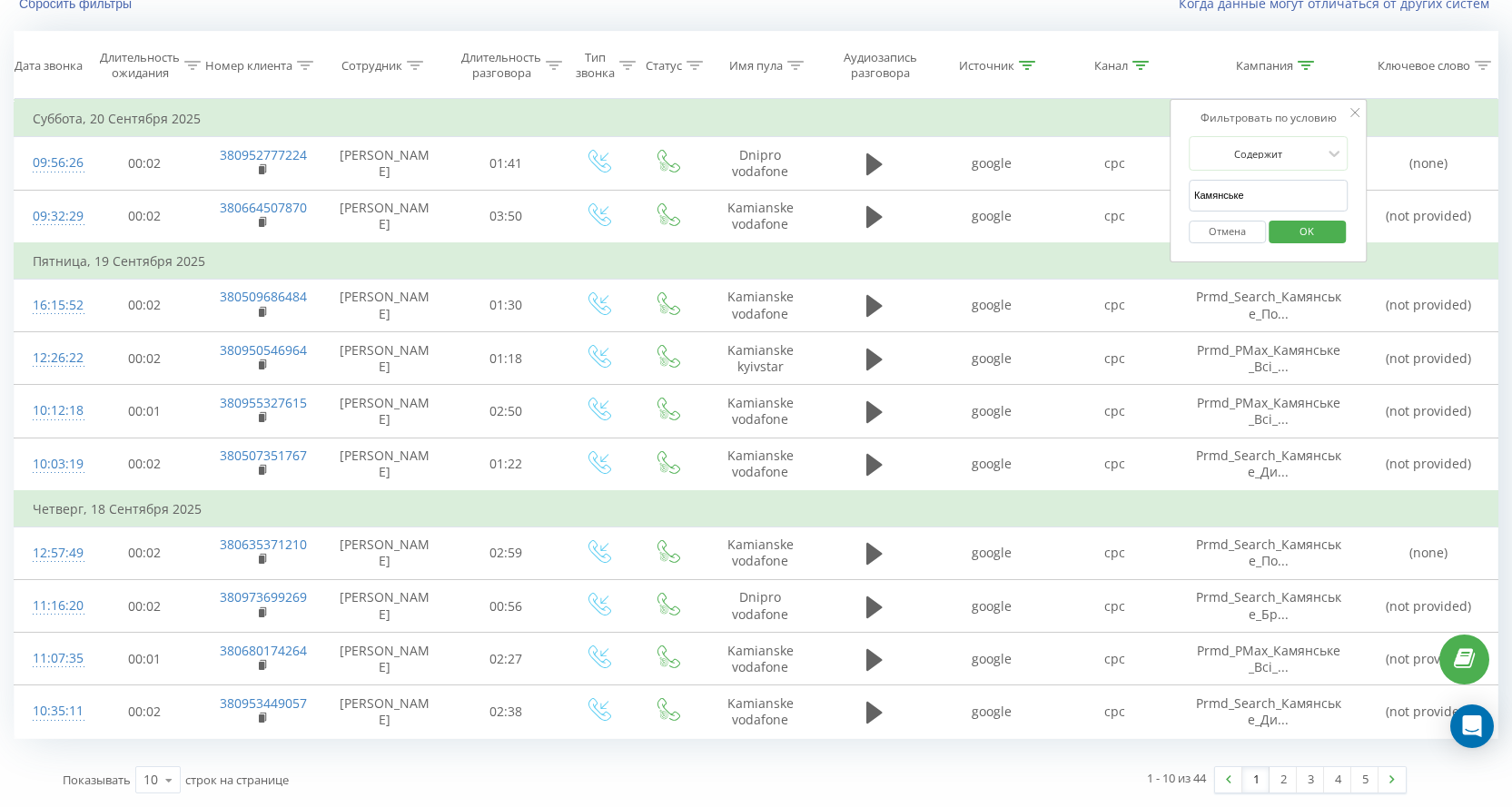
click at [1244, 199] on input "Камянське" at bounding box center [1268, 195] width 160 height 32
paste input "інниця"
type input "[GEOGRAPHIC_DATA]"
click at [1305, 228] on span "OK" at bounding box center [1306, 231] width 51 height 28
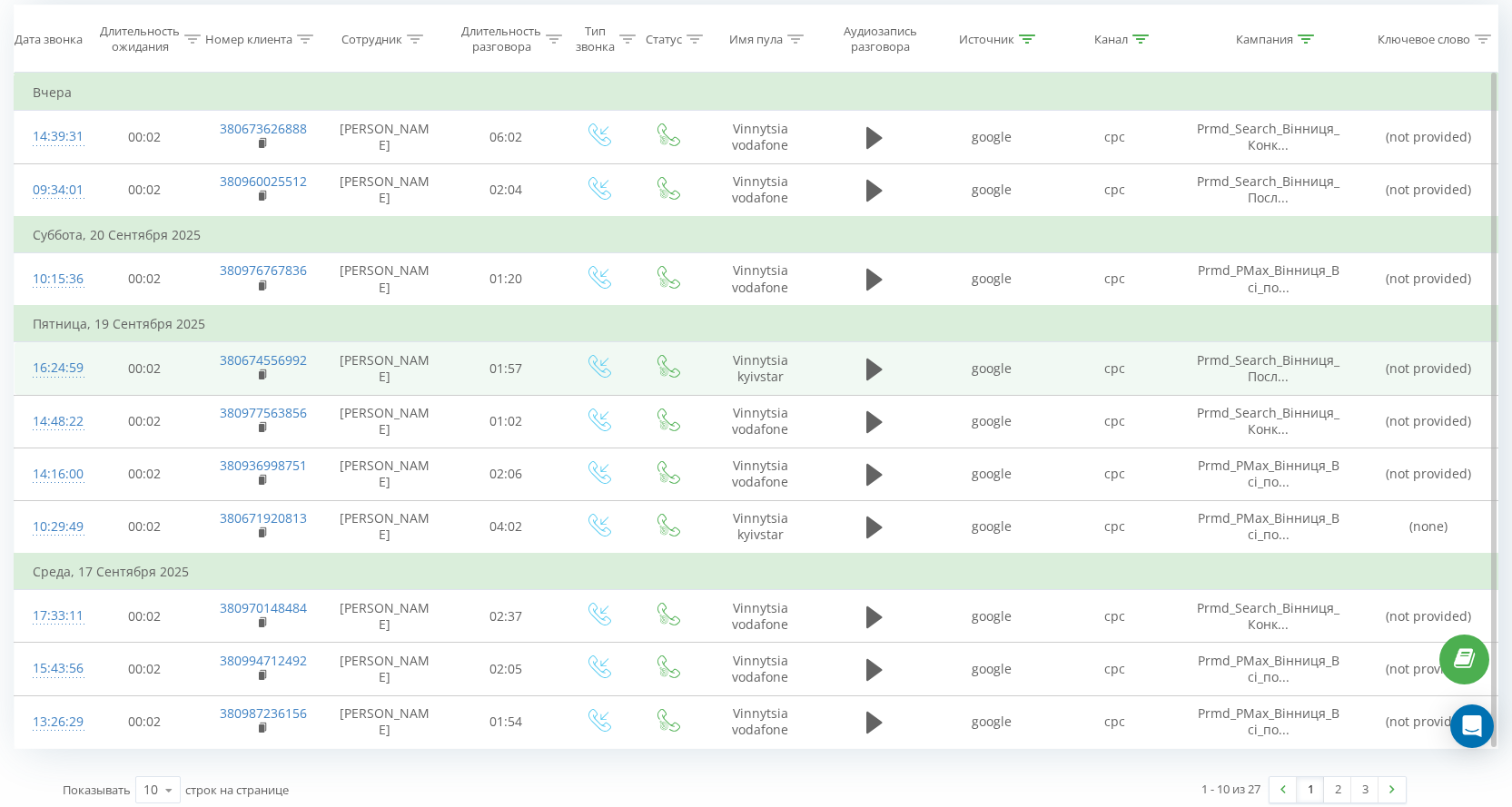
scroll to position [171, 0]
